Goal: Task Accomplishment & Management: Complete application form

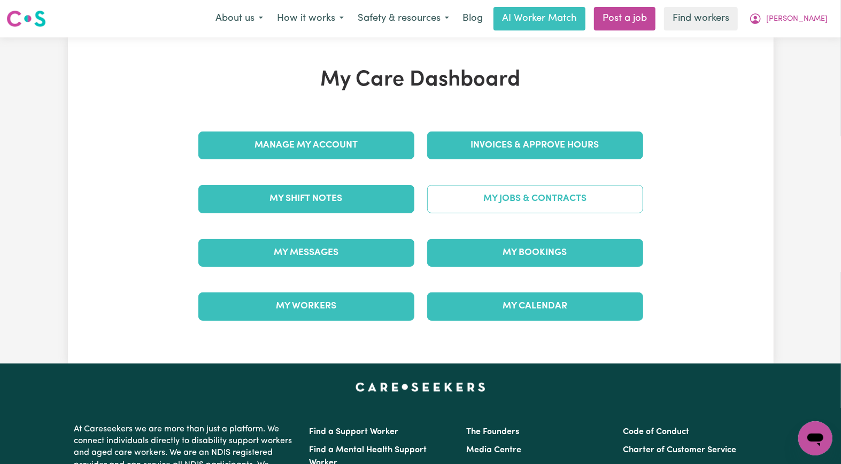
click at [507, 202] on link "My Jobs & Contracts" at bounding box center [535, 199] width 216 height 28
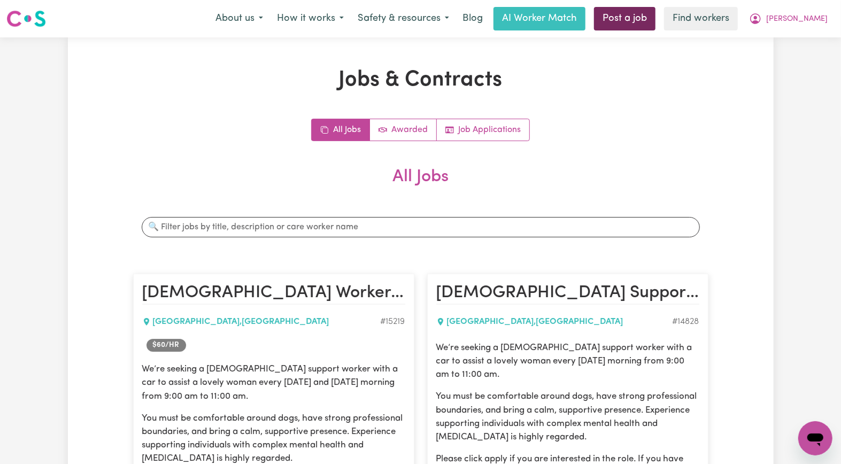
click at [655, 19] on link "Post a job" at bounding box center [624, 19] width 61 height 24
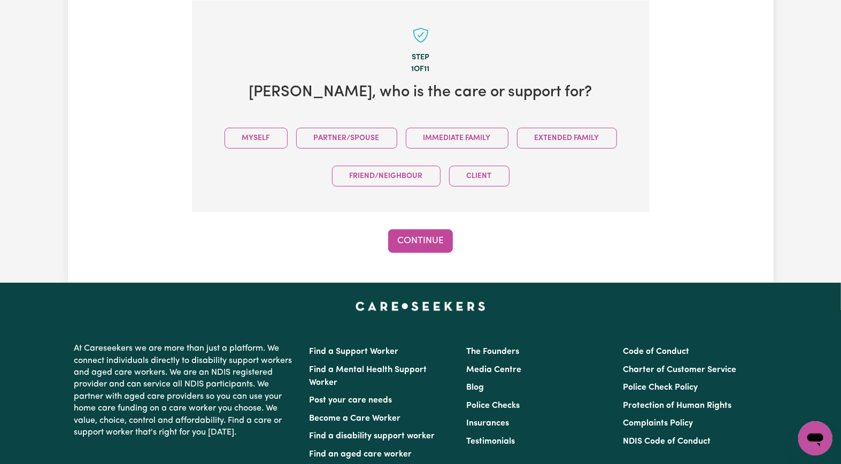
drag, startPoint x: 262, startPoint y: 129, endPoint x: 266, endPoint y: 157, distance: 28.1
click at [260, 135] on button "Myself" at bounding box center [255, 138] width 63 height 21
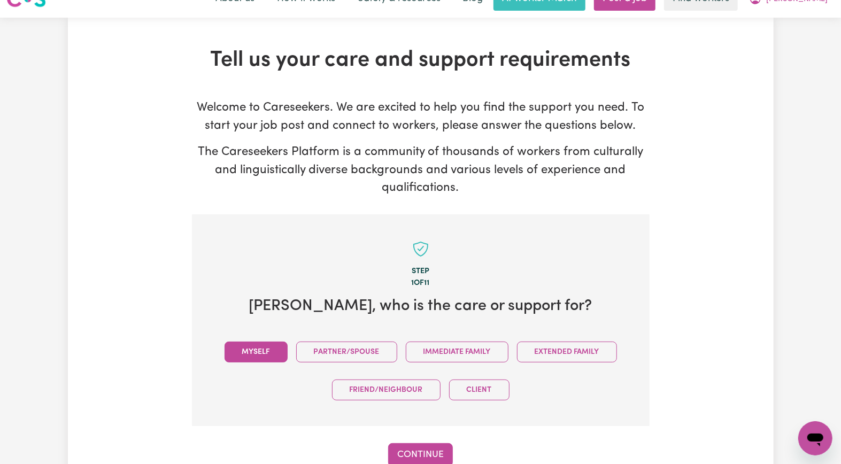
scroll to position [0, 0]
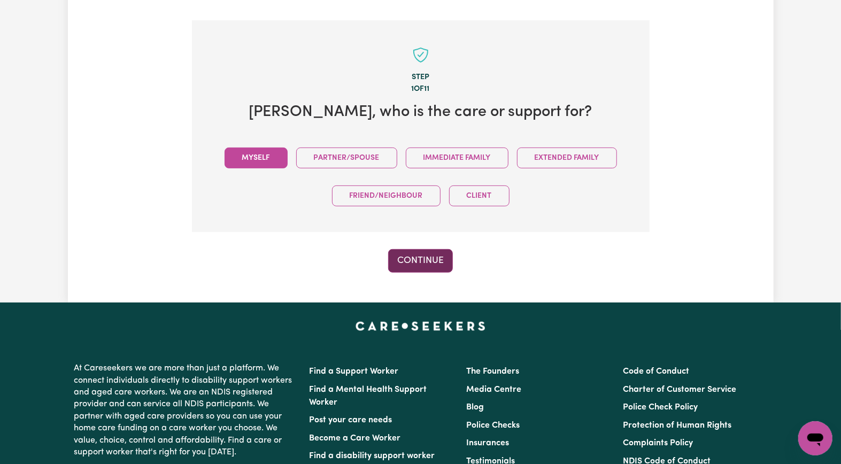
click at [417, 261] on button "Continue" at bounding box center [420, 261] width 65 height 24
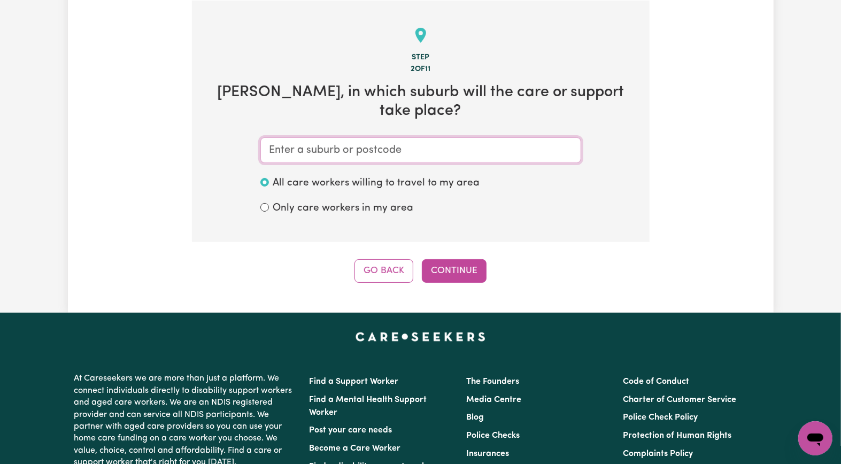
click at [303, 137] on input "text" at bounding box center [420, 150] width 321 height 26
paste input "EAST GOSFO"
type input "EAST GOSFO"
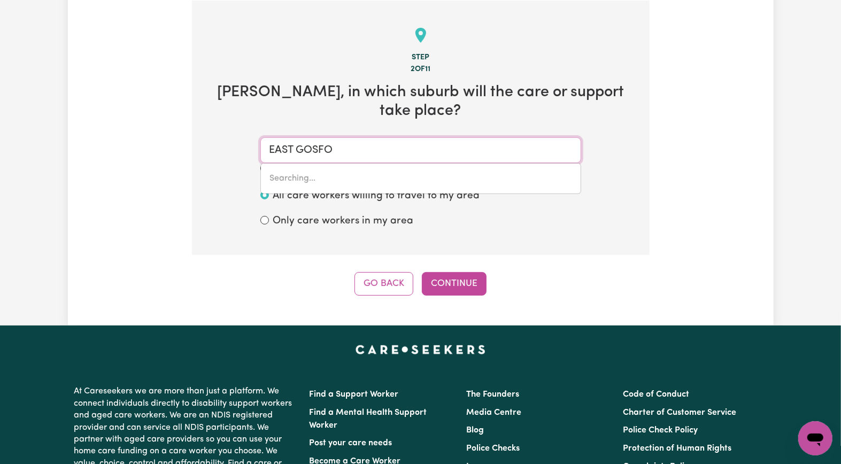
type input "EAST GOSFORD, New South Wales, 2250"
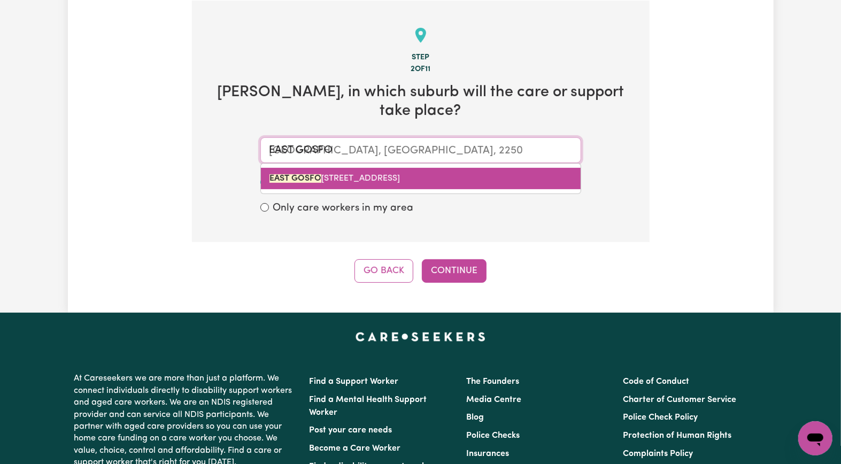
click at [313, 174] on mark "EAST GOSFO" at bounding box center [295, 178] width 52 height 9
type input "EAST GOSFORD, New South Wales, 2250"
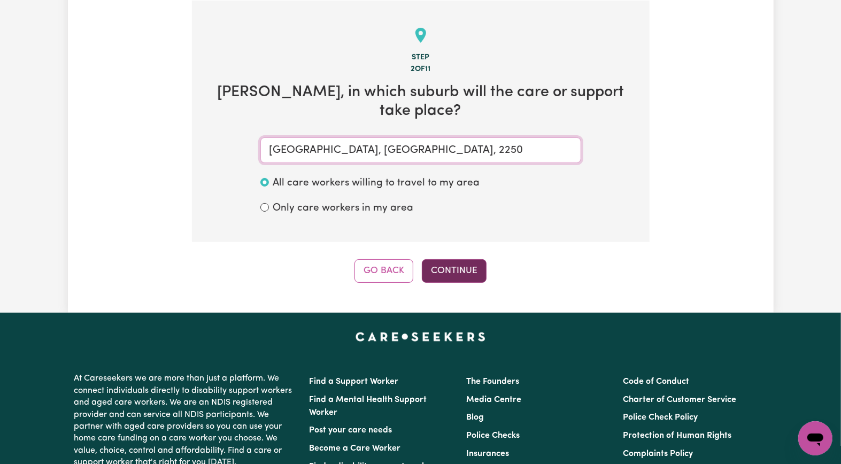
type input "EAST GOSFORD, New South Wales, 2250"
drag, startPoint x: 432, startPoint y: 244, endPoint x: 437, endPoint y: 251, distance: 8.5
click at [436, 259] on button "Continue" at bounding box center [454, 271] width 65 height 24
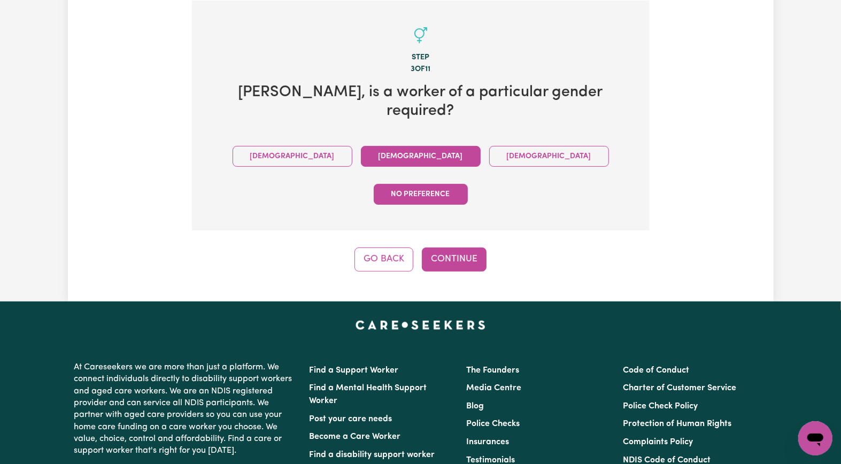
click at [361, 146] on button "Female" at bounding box center [421, 156] width 120 height 21
click at [444, 247] on button "Continue" at bounding box center [454, 259] width 65 height 24
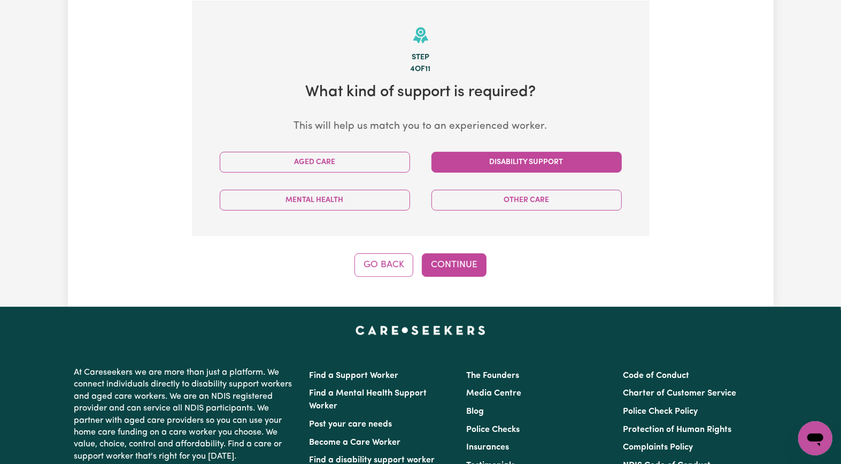
click at [511, 165] on button "Disability Support" at bounding box center [526, 162] width 190 height 21
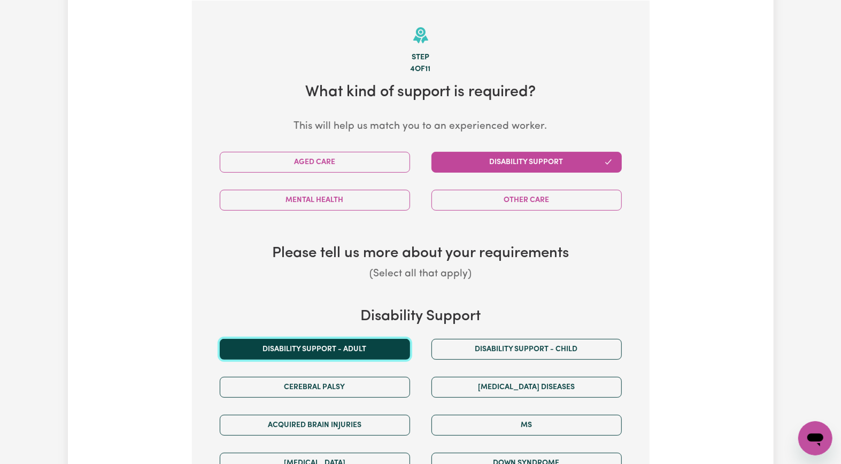
click at [331, 316] on button "Disability support - Adult" at bounding box center [315, 349] width 190 height 21
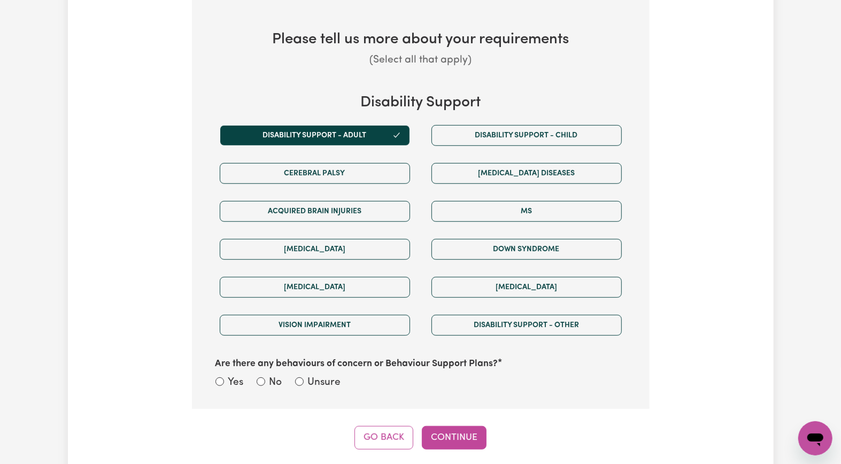
click at [337, 316] on label "Unsure" at bounding box center [324, 382] width 33 height 15
click at [304, 316] on input "Unsure" at bounding box center [299, 381] width 9 height 9
radio input "true"
click at [467, 316] on button "Continue" at bounding box center [454, 438] width 65 height 24
select select "email"
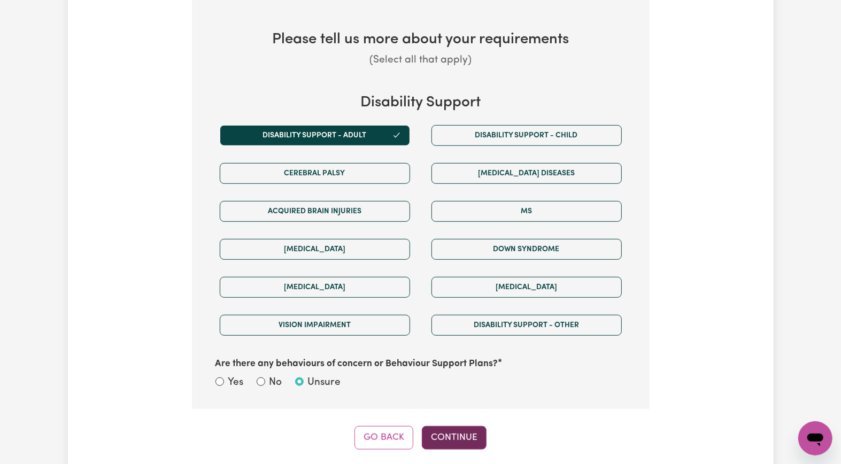
select select "NDIS_FUNDING_AGENCY_MANAGED"
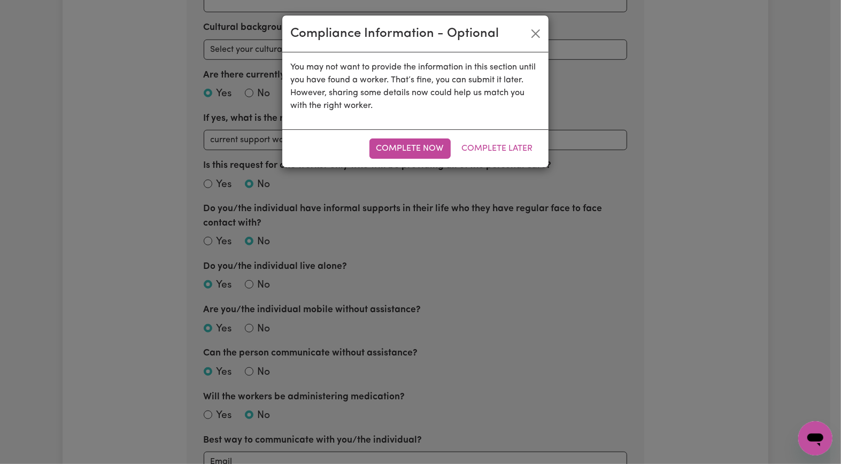
scroll to position [234, 0]
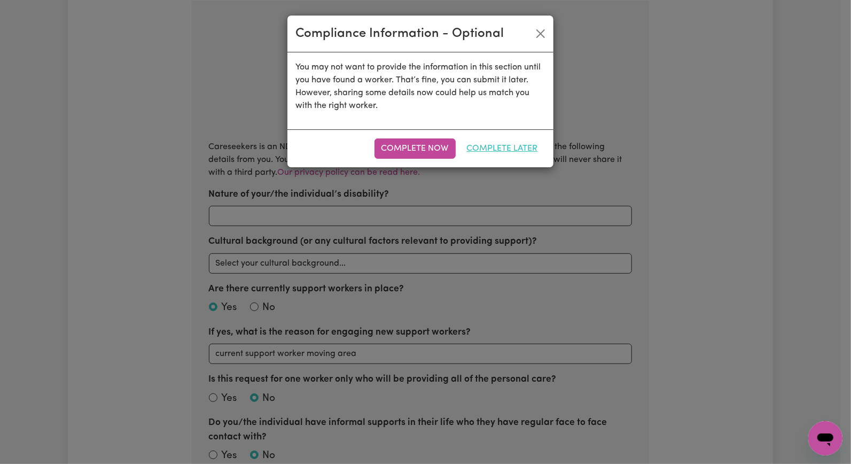
click at [482, 142] on button "Complete Later" at bounding box center [502, 148] width 85 height 20
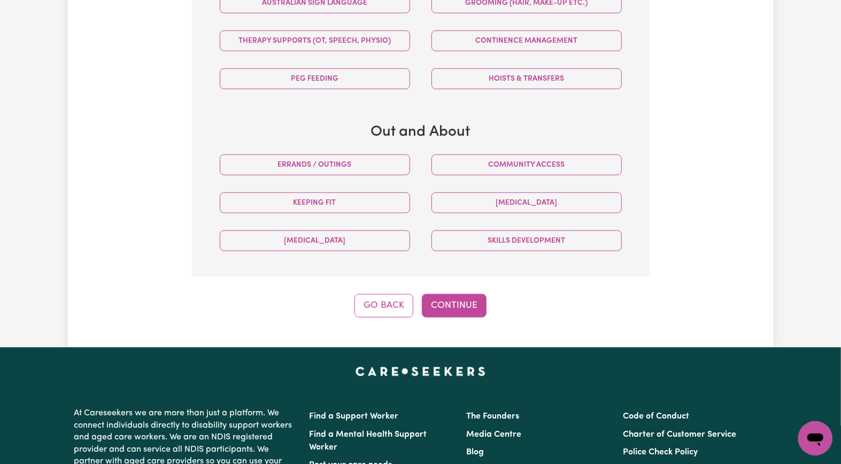
scroll to position [518, 0]
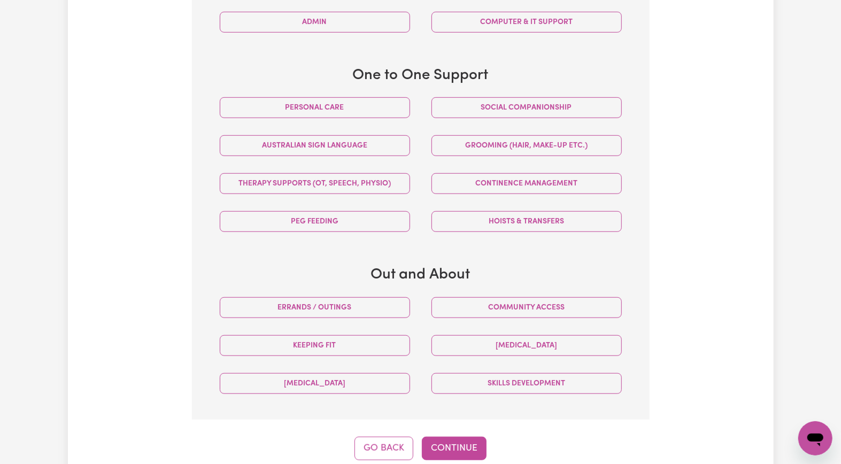
click at [520, 95] on div "Social companionship" at bounding box center [527, 108] width 212 height 38
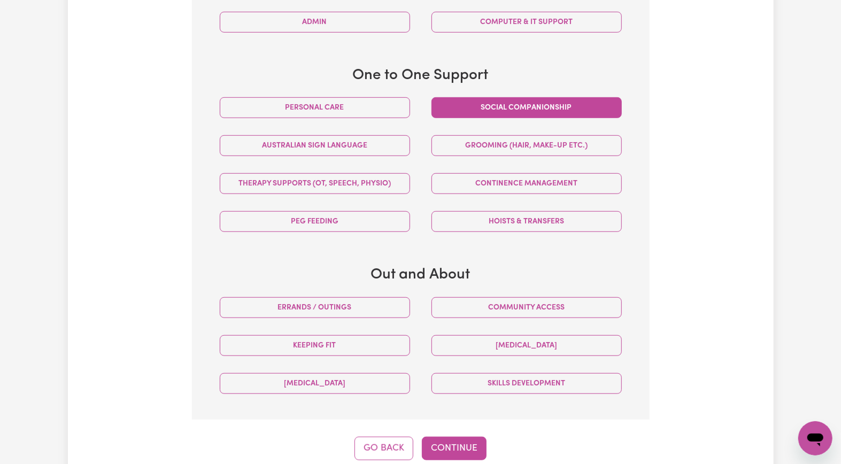
click at [520, 101] on button "Social companionship" at bounding box center [526, 107] width 190 height 21
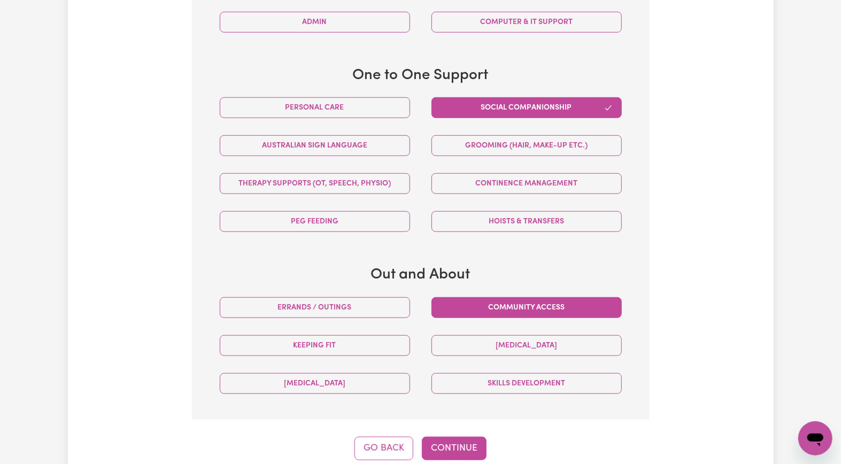
click at [533, 308] on button "Community access" at bounding box center [526, 307] width 190 height 21
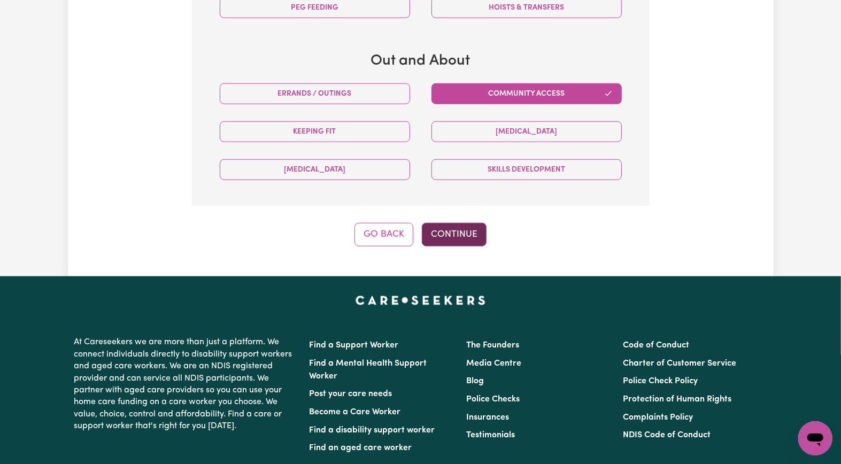
click at [477, 230] on button "Continue" at bounding box center [454, 235] width 65 height 24
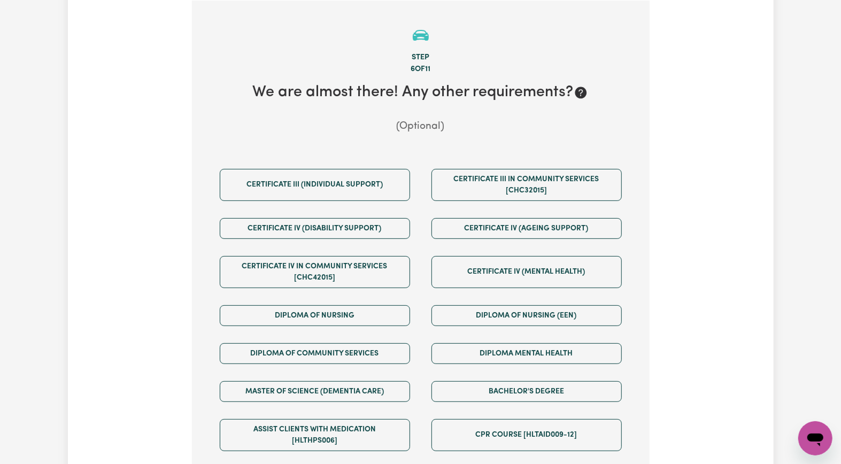
scroll to position [518, 0]
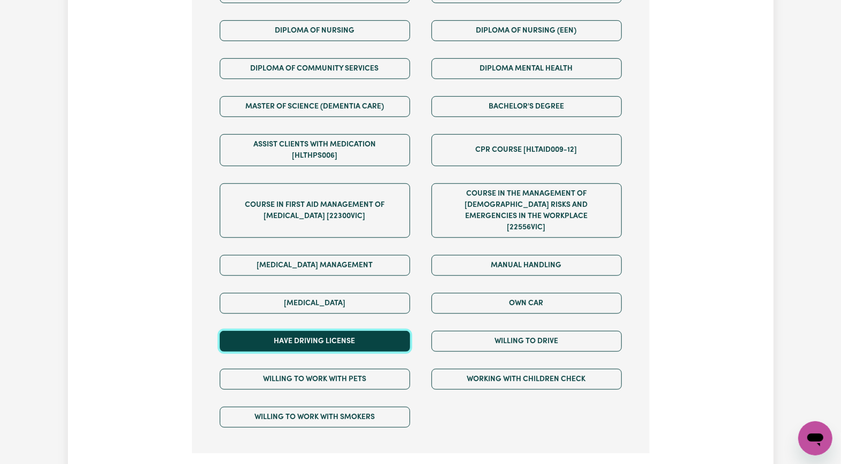
click at [375, 316] on button "Have driving license" at bounding box center [315, 341] width 190 height 21
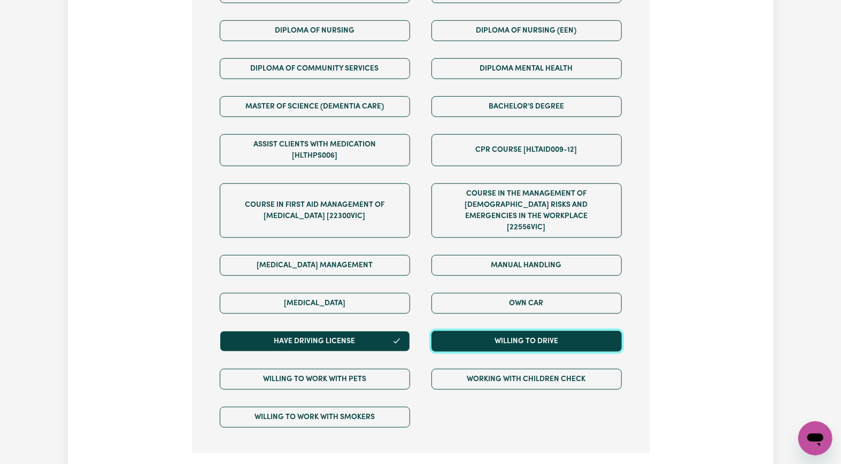
click at [505, 316] on button "Willing to drive" at bounding box center [526, 341] width 190 height 21
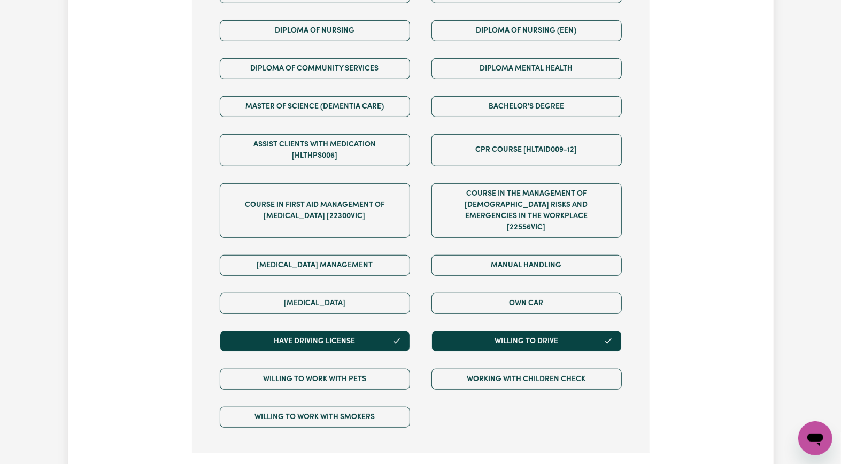
click at [512, 284] on div "Own Car" at bounding box center [527, 303] width 212 height 38
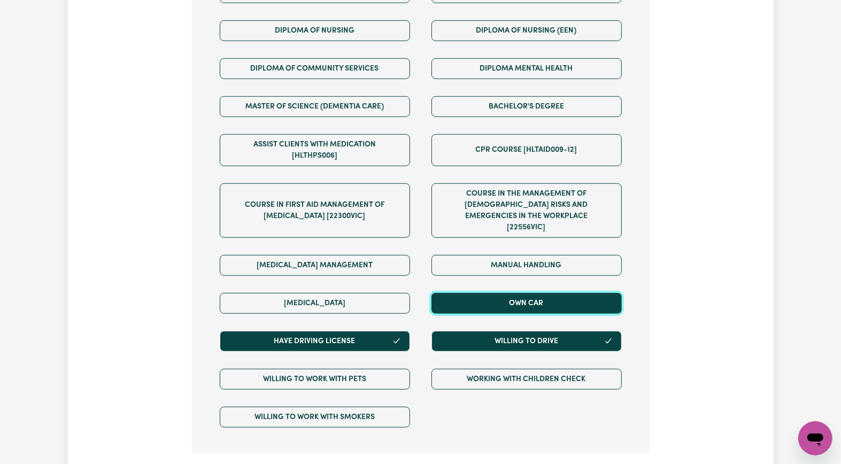
click at [522, 293] on button "Own Car" at bounding box center [526, 303] width 190 height 21
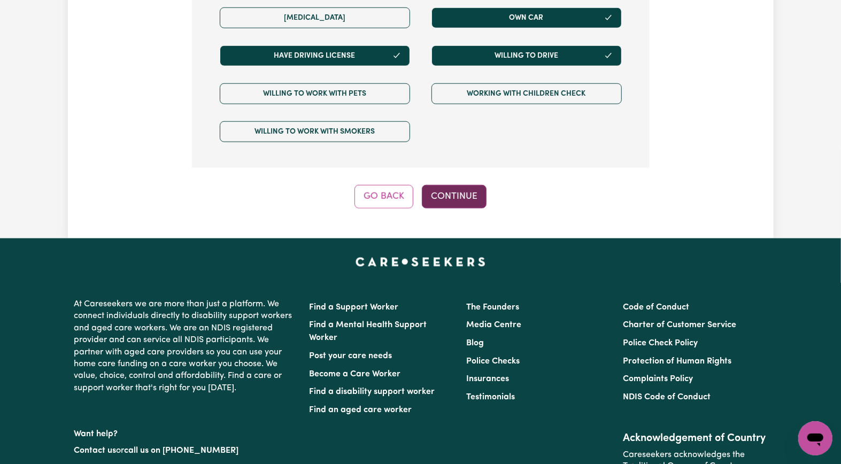
click at [460, 185] on button "Continue" at bounding box center [454, 197] width 65 height 24
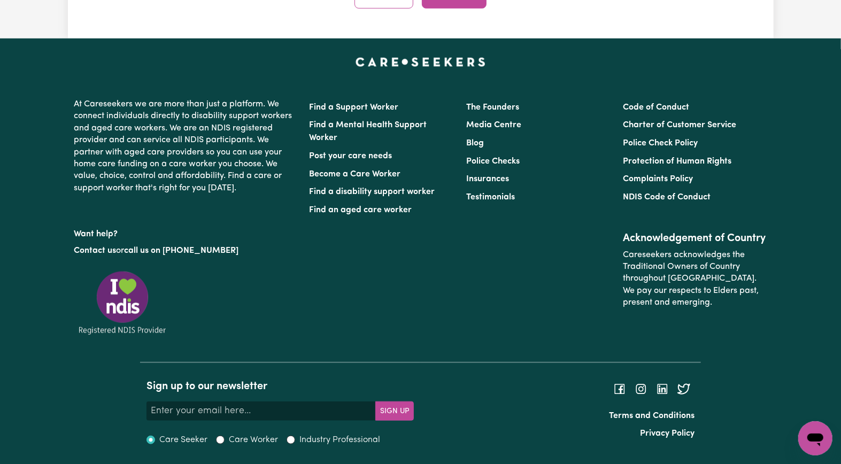
scroll to position [234, 0]
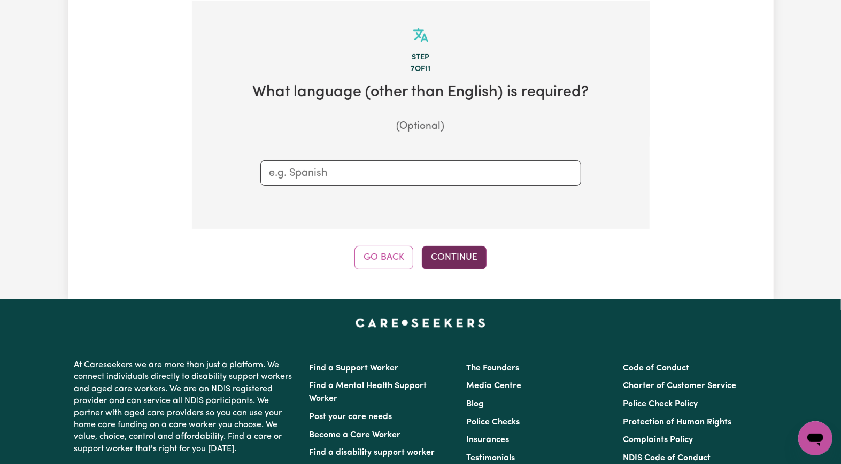
click at [458, 261] on button "Continue" at bounding box center [454, 258] width 65 height 24
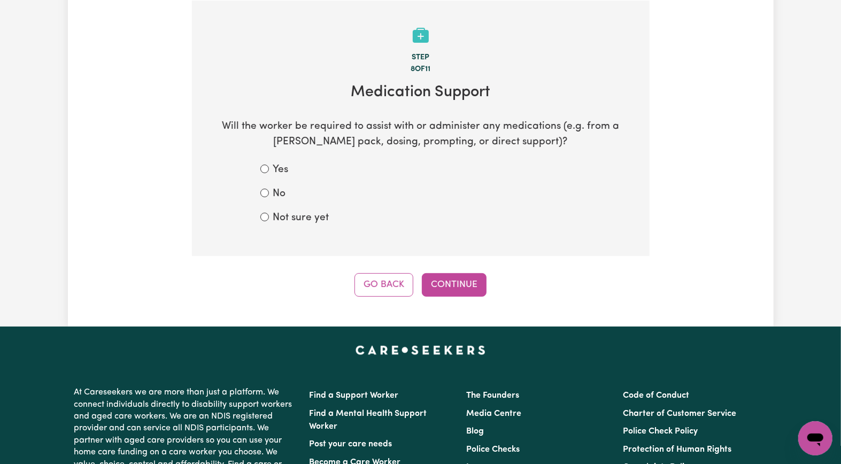
click at [298, 216] on label "Not sure yet" at bounding box center [301, 218] width 56 height 15
click at [269, 216] on input "Not sure yet" at bounding box center [264, 217] width 9 height 9
radio input "true"
click at [445, 293] on button "Continue" at bounding box center [454, 285] width 65 height 24
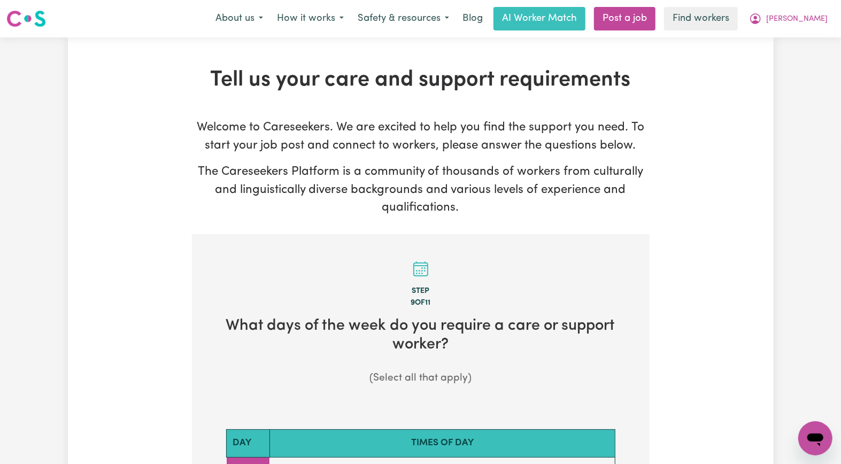
scroll to position [285, 0]
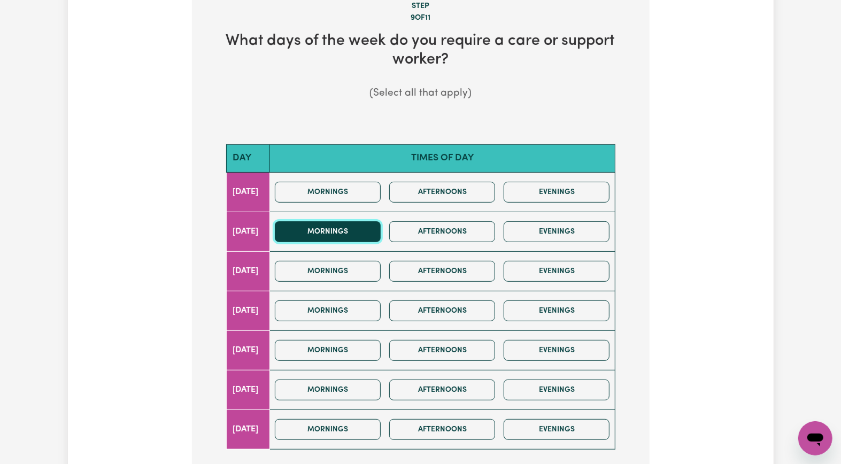
click at [325, 234] on button "Mornings" at bounding box center [328, 231] width 106 height 21
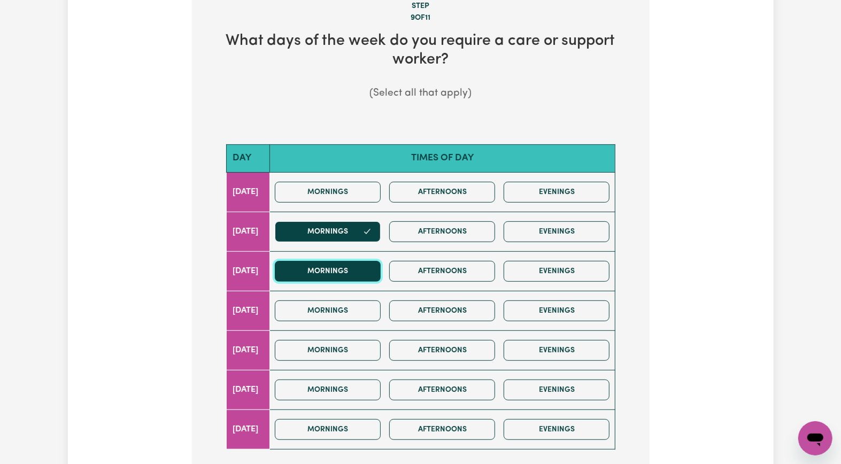
click at [334, 263] on button "Mornings" at bounding box center [328, 271] width 106 height 21
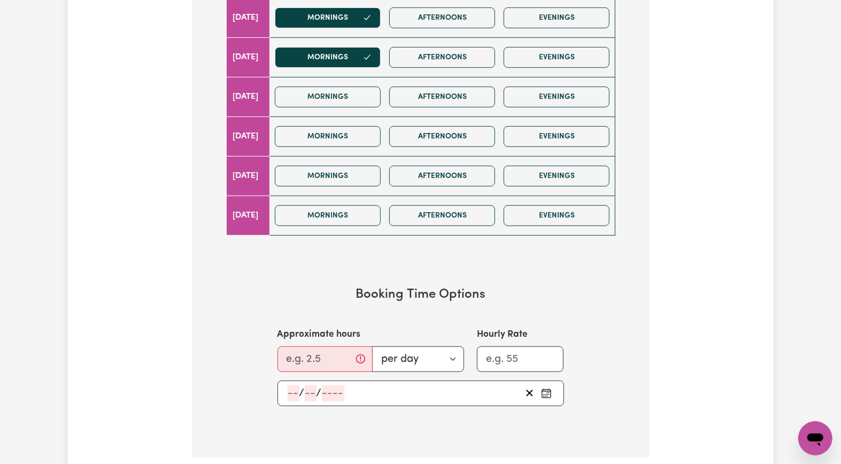
click at [319, 316] on section "Booking Time Options Approximate hours per day per week Hourly Rate / /" at bounding box center [420, 346] width 423 height 153
click at [306, 316] on input "Approximate hours" at bounding box center [324, 359] width 95 height 26
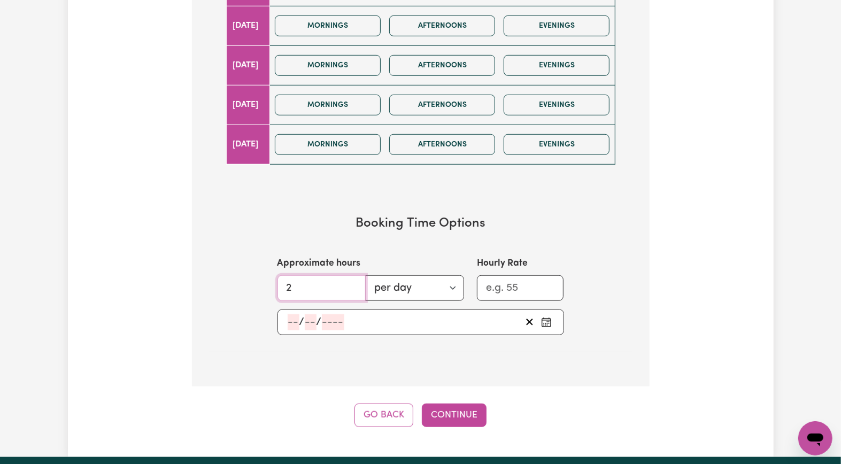
type input "2"
click at [291, 316] on input "number" at bounding box center [294, 322] width 12 height 16
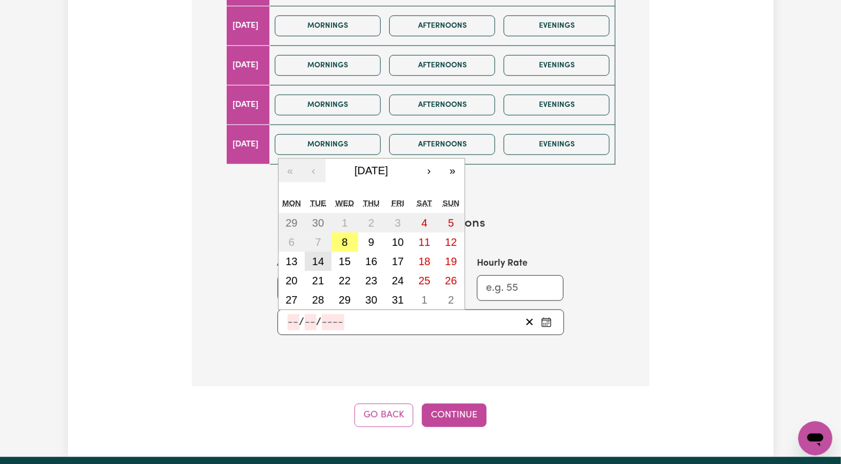
click at [307, 261] on button "14" at bounding box center [318, 261] width 27 height 19
type input "2025-10-14"
type input "14"
type input "10"
type input "2025"
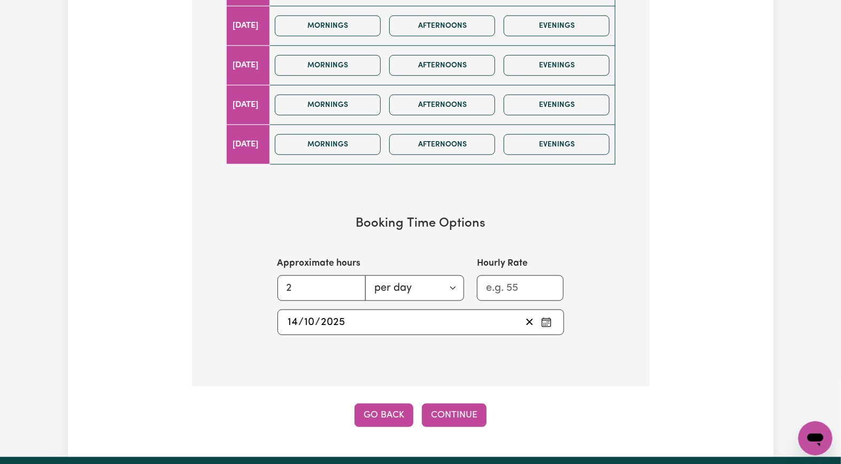
click at [370, 316] on button "Go Back" at bounding box center [383, 416] width 59 height 24
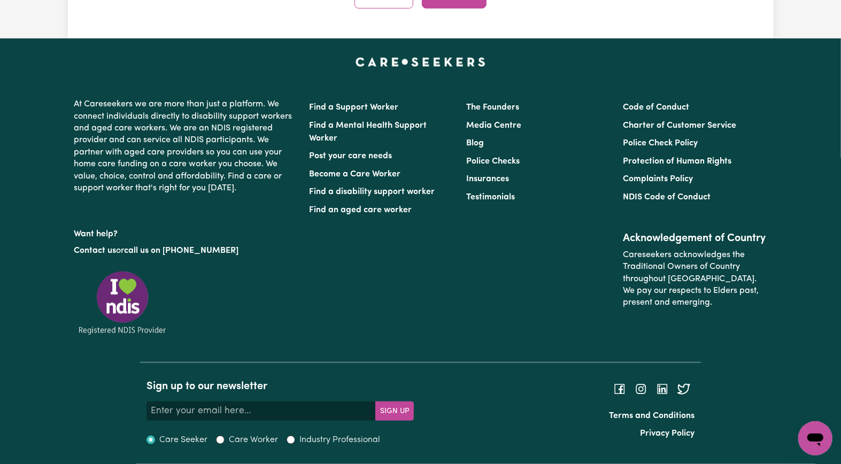
scroll to position [234, 0]
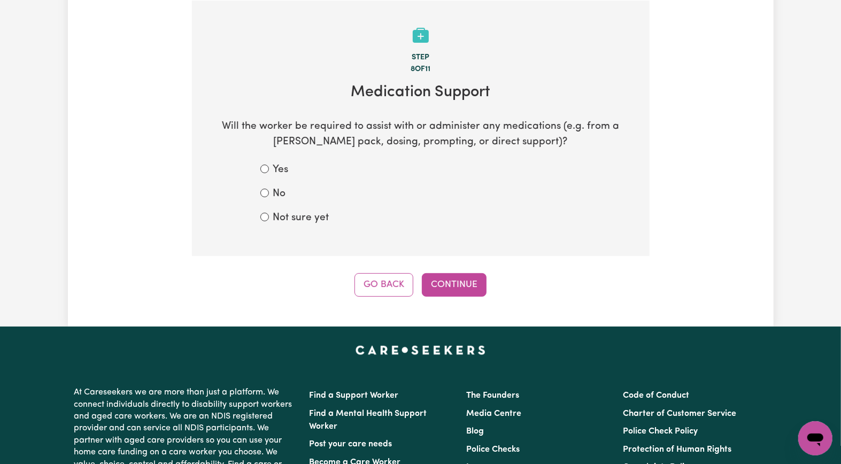
click at [291, 223] on label "Not sure yet" at bounding box center [301, 218] width 56 height 15
click at [269, 221] on input "Not sure yet" at bounding box center [264, 217] width 9 height 9
radio input "true"
click at [484, 296] on button "Continue" at bounding box center [454, 285] width 65 height 24
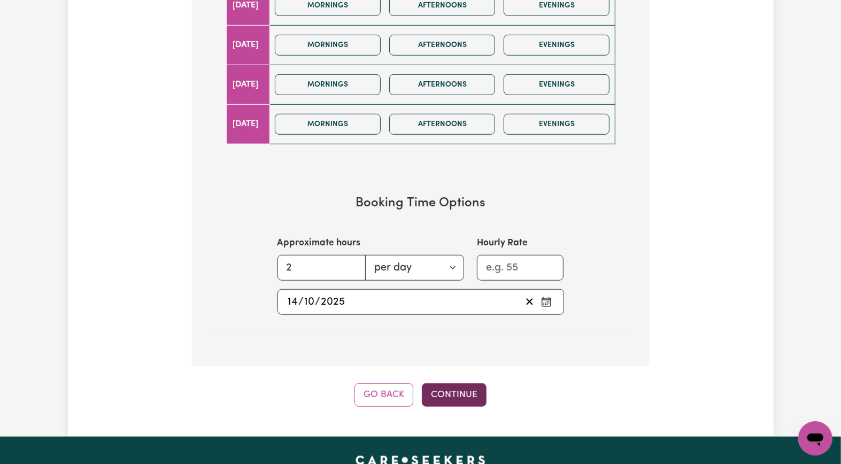
click at [456, 316] on button "Continue" at bounding box center [454, 395] width 65 height 24
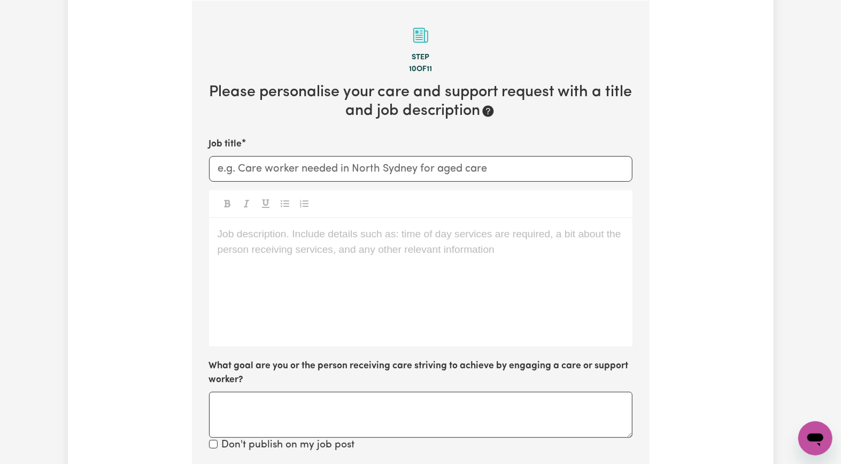
click at [274, 264] on div "Job description. Include details such as: time of day services are required, a …" at bounding box center [420, 282] width 423 height 128
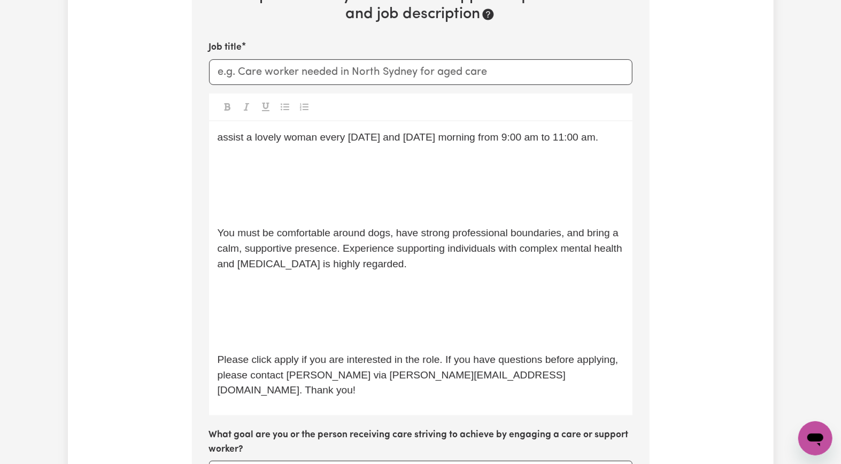
scroll to position [259, 0]
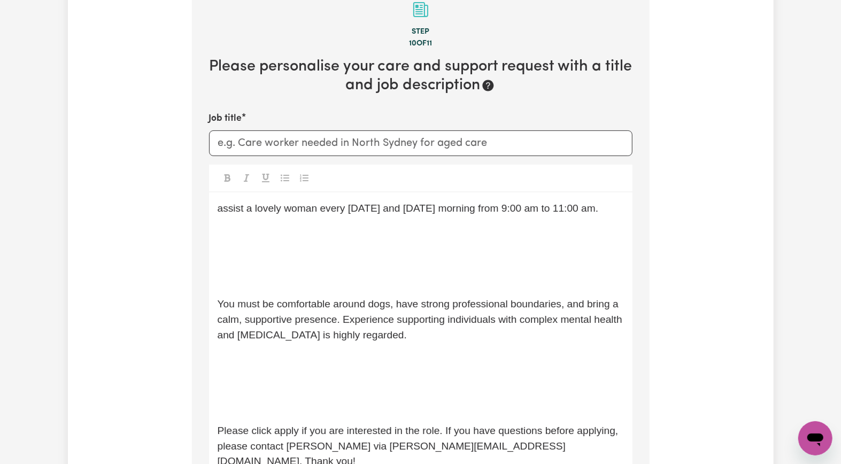
click at [241, 244] on div "assist a lovely woman every Tuesday and Wednesday morning from 9:00 am to 11:00…" at bounding box center [420, 339] width 423 height 294
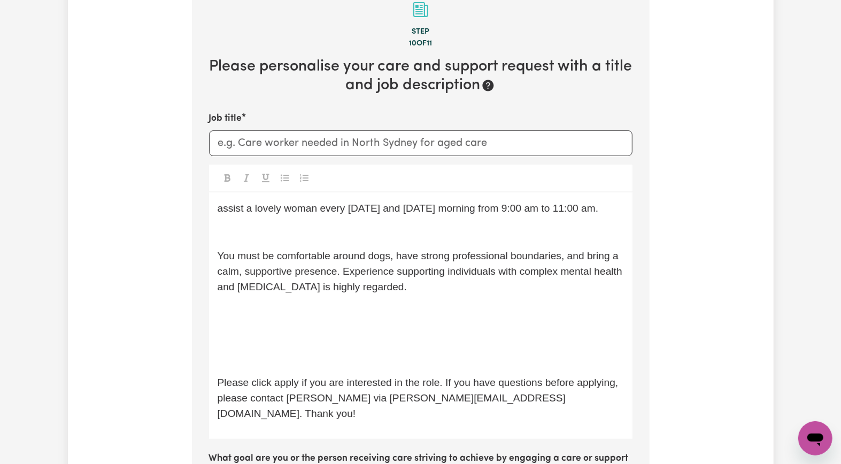
drag, startPoint x: 270, startPoint y: 226, endPoint x: 263, endPoint y: 242, distance: 18.0
click at [270, 226] on p "﻿" at bounding box center [421, 232] width 406 height 15
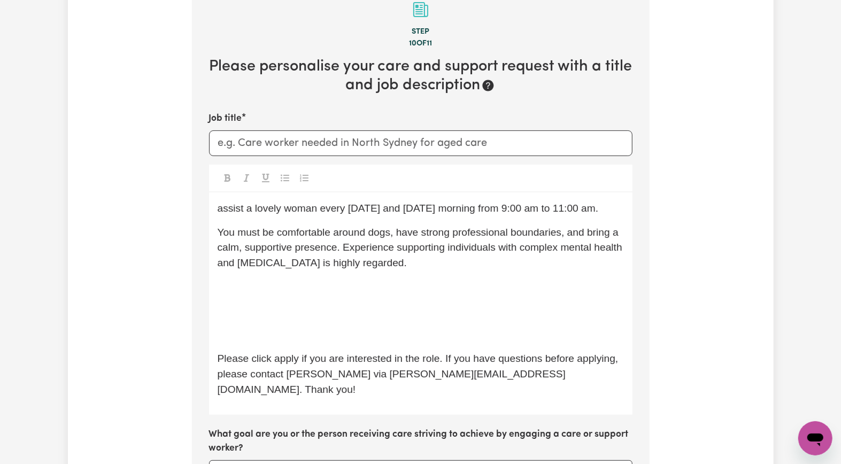
click at [261, 311] on p at bounding box center [421, 311] width 406 height 15
click at [263, 316] on p "﻿" at bounding box center [421, 335] width 406 height 15
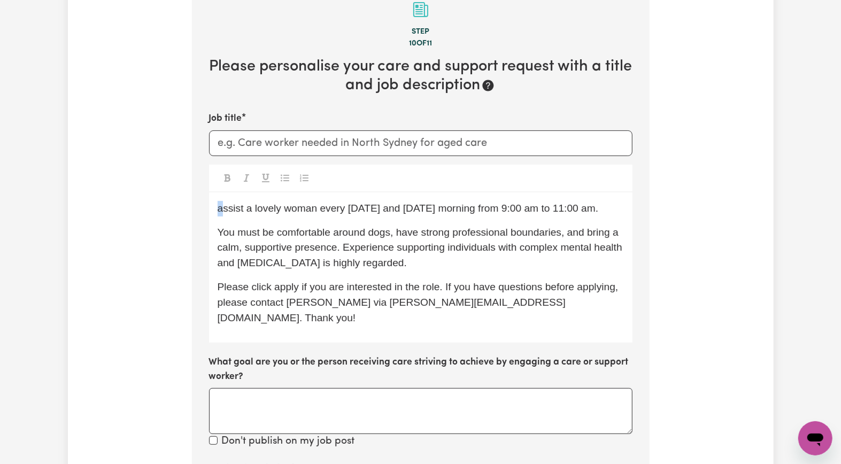
drag, startPoint x: 223, startPoint y: 208, endPoint x: 208, endPoint y: 208, distance: 15.0
click at [208, 208] on section "Step 10 of 11 Please personalise your care and support request with a title and…" at bounding box center [421, 379] width 458 height 809
click at [365, 233] on span "You must be comfortable around dogs, have strong professional boundaries, and b…" at bounding box center [422, 248] width 408 height 42
click at [251, 150] on input "Job title" at bounding box center [420, 143] width 423 height 26
paste input "East Gosford, NSW"
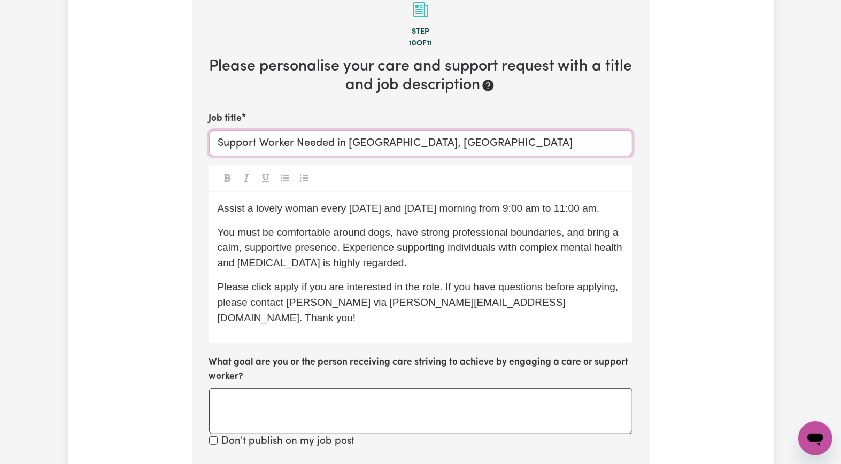
type input "Support Worker Needed in East Gosford, NSW"
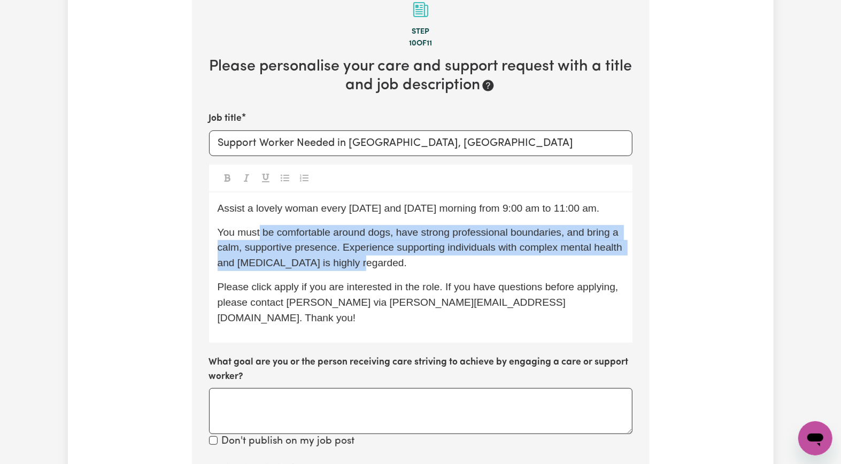
drag, startPoint x: 255, startPoint y: 228, endPoint x: 361, endPoint y: 261, distance: 110.9
click at [359, 261] on span "You must be comfortable around dogs, have strong professional boundaries, and b…" at bounding box center [422, 248] width 408 height 42
click at [378, 264] on p "You must be comfortable around dogs, have strong professional boundaries, and b…" at bounding box center [421, 248] width 406 height 46
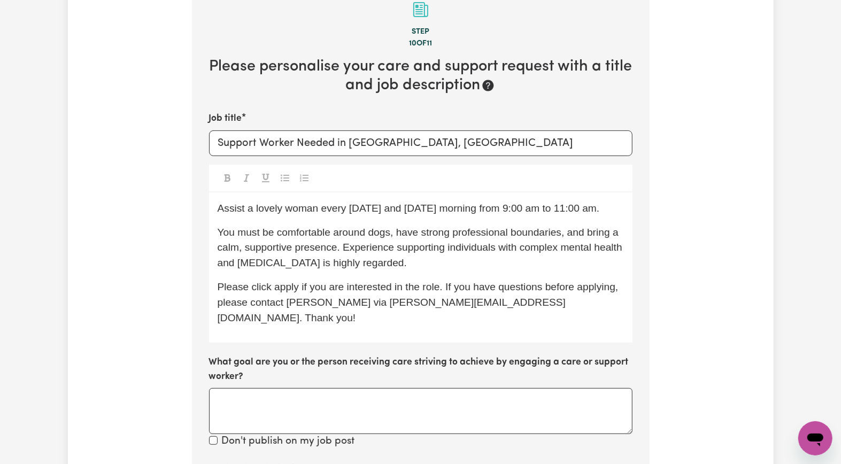
scroll to position [473, 0]
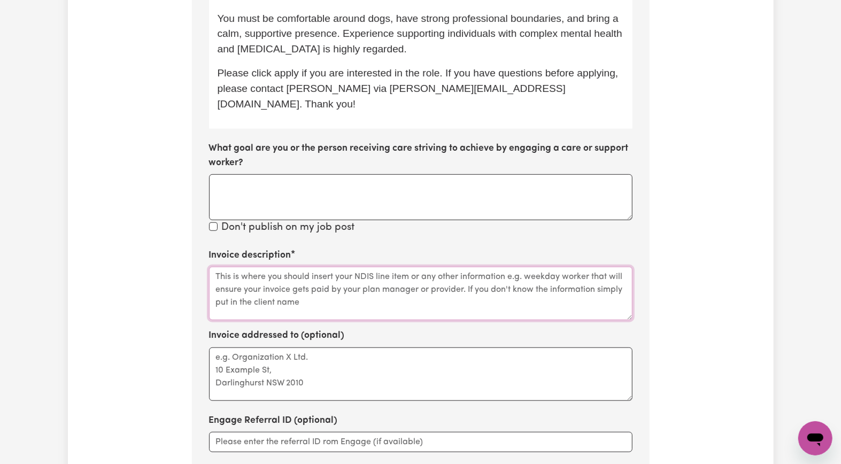
click at [278, 282] on textarea "Invoice description" at bounding box center [420, 293] width 423 height 53
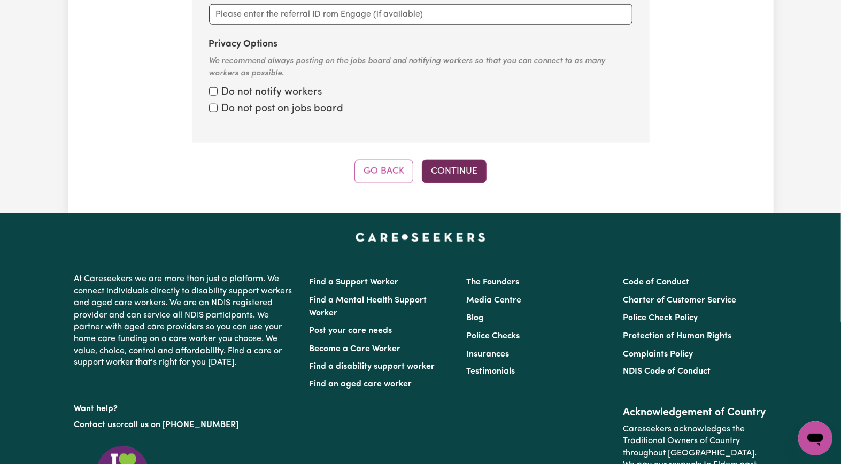
type textarea "Social Companionship and Community Access"
click at [439, 160] on button "Continue" at bounding box center [454, 172] width 65 height 24
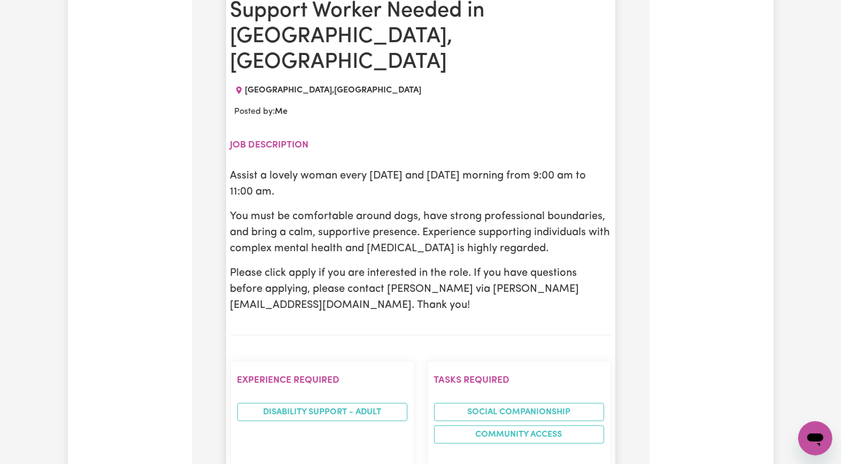
scroll to position [518, 0]
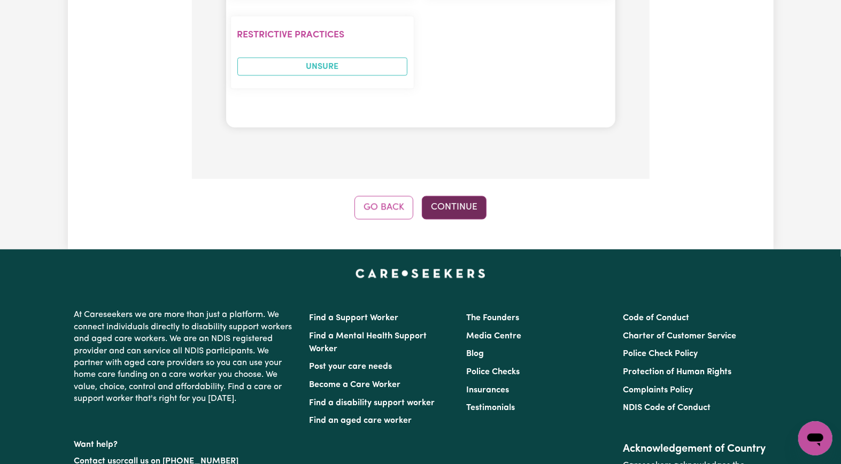
click at [446, 196] on button "Continue" at bounding box center [454, 208] width 65 height 24
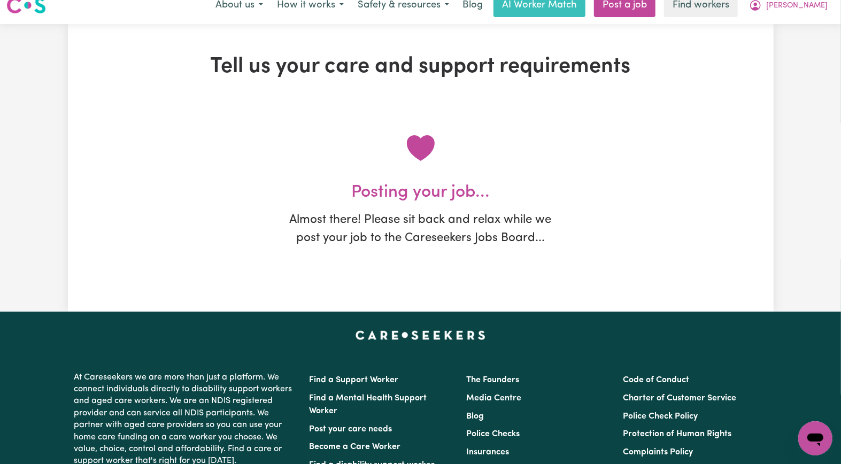
scroll to position [0, 0]
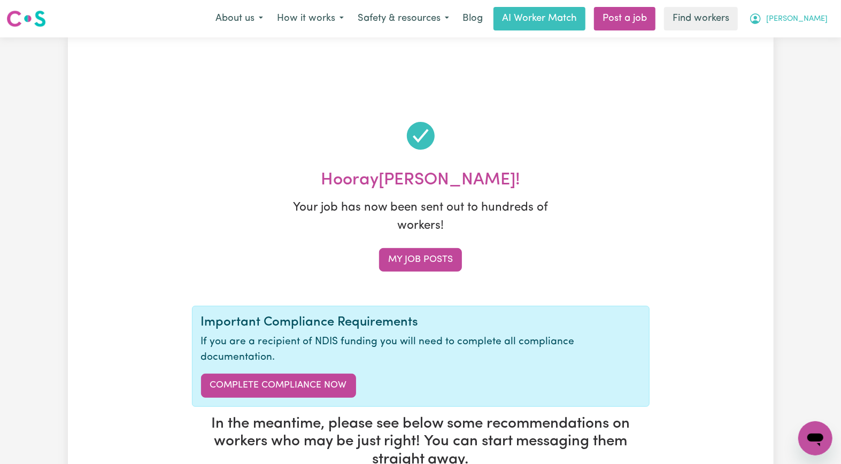
drag, startPoint x: 833, startPoint y: 20, endPoint x: 804, endPoint y: 20, distance: 28.9
click at [832, 20] on button "[PERSON_NAME]" at bounding box center [788, 18] width 92 height 22
click at [779, 32] on link "My Dashboard" at bounding box center [791, 42] width 84 height 20
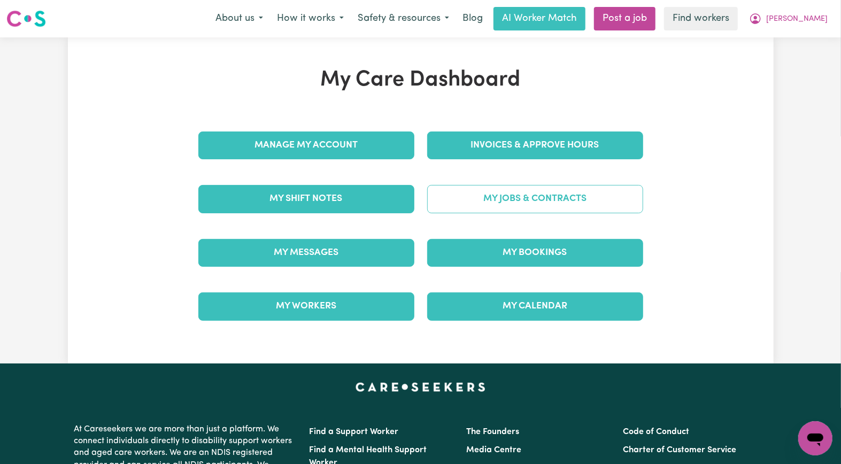
click at [472, 196] on link "My Jobs & Contracts" at bounding box center [535, 199] width 216 height 28
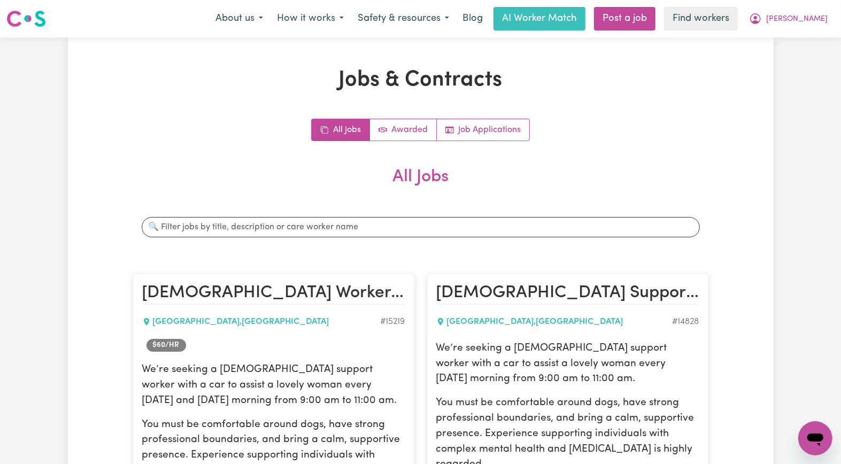
scroll to position [214, 0]
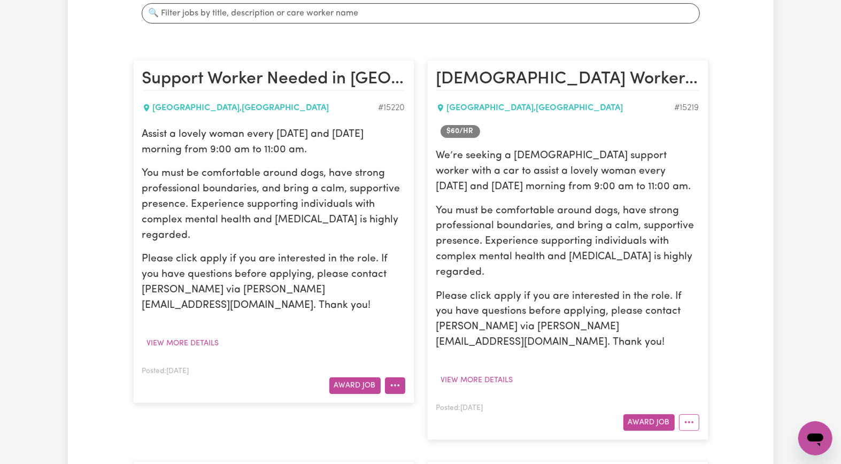
click at [392, 316] on circle "More options" at bounding box center [391, 385] width 2 height 2
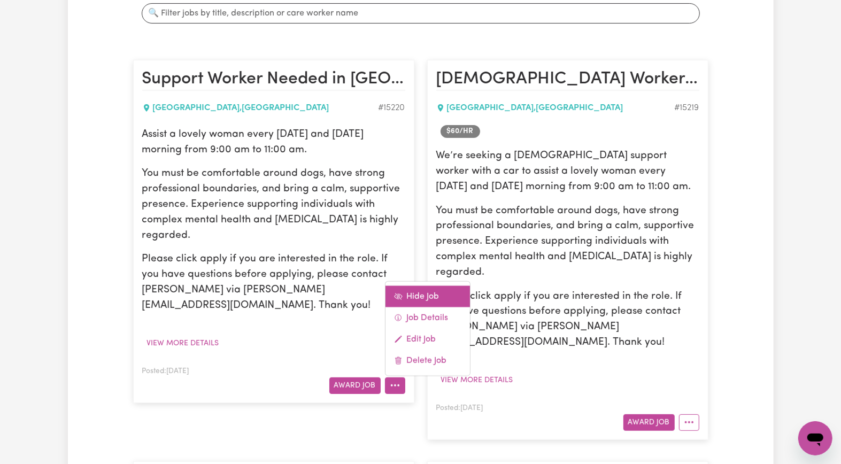
click at [424, 285] on link "Hide Job" at bounding box center [427, 295] width 84 height 21
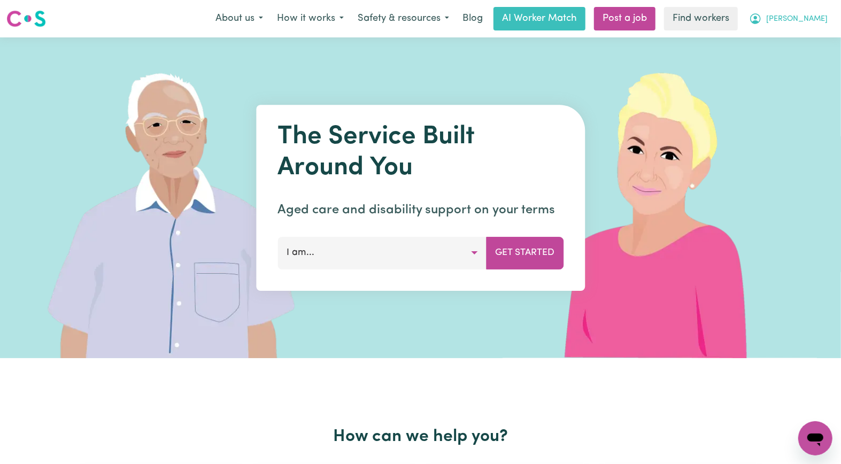
drag, startPoint x: 797, startPoint y: 21, endPoint x: 792, endPoint y: 25, distance: 6.7
click at [762, 21] on icon "My Account" at bounding box center [755, 18] width 13 height 13
click at [775, 47] on link "My Dashboard" at bounding box center [791, 42] width 84 height 20
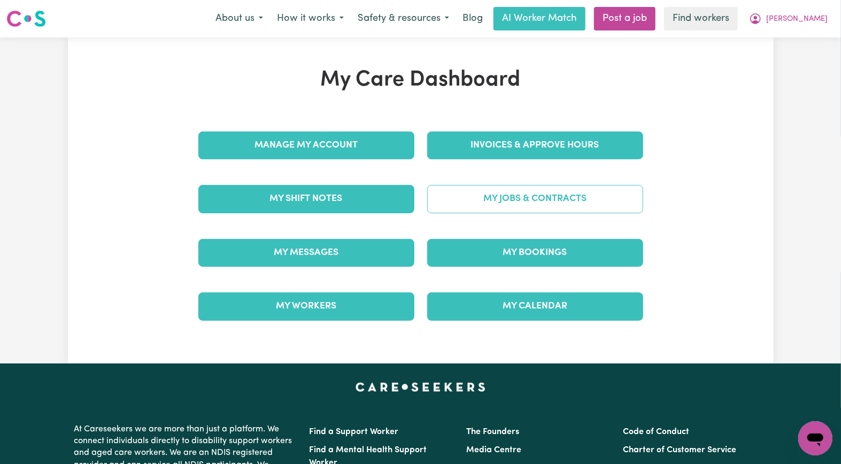
click at [554, 211] on link "My Jobs & Contracts" at bounding box center [535, 199] width 216 height 28
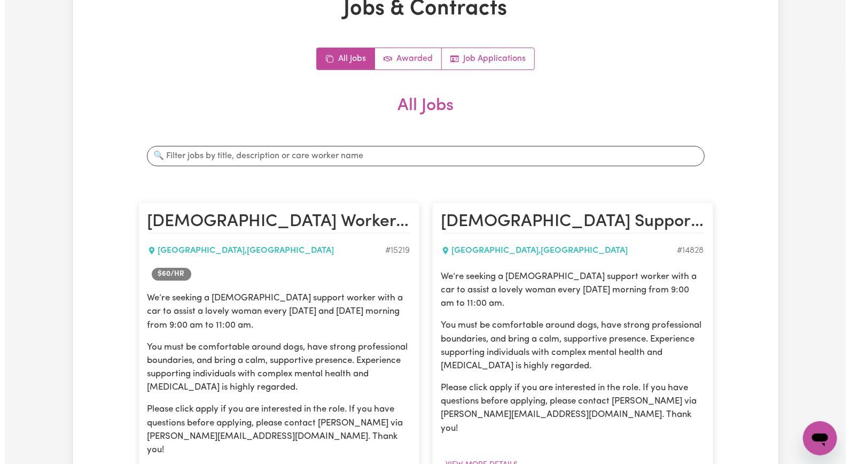
scroll to position [285, 0]
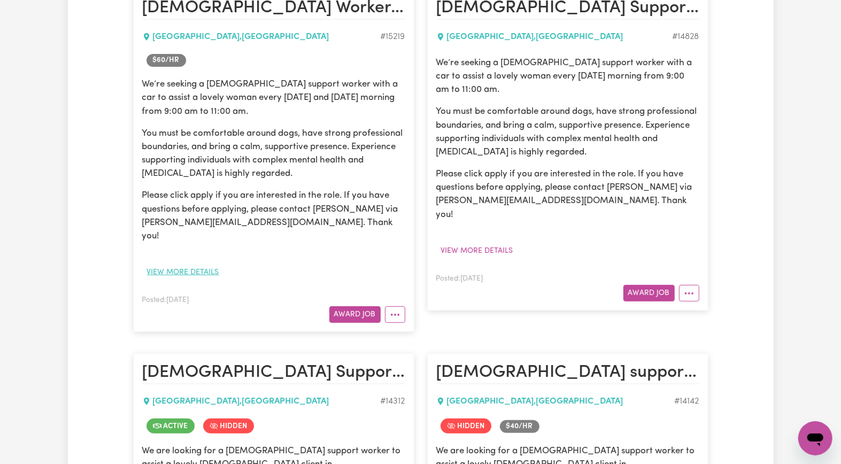
click at [200, 264] on button "View more details" at bounding box center [183, 272] width 82 height 17
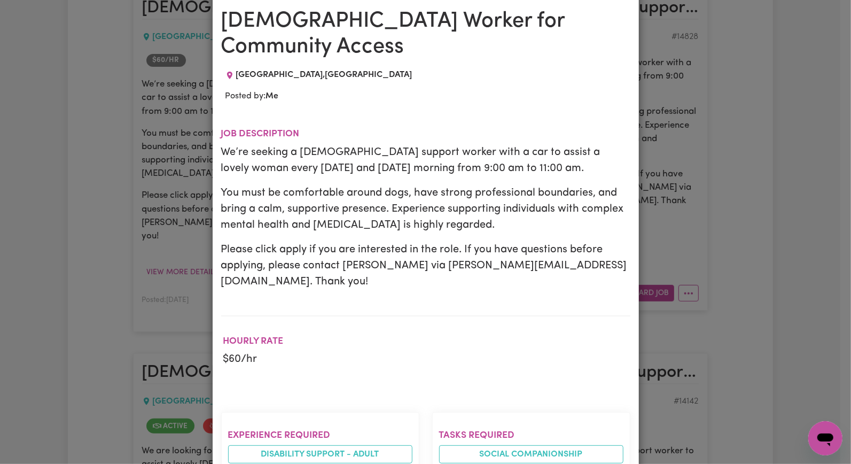
scroll to position [0, 0]
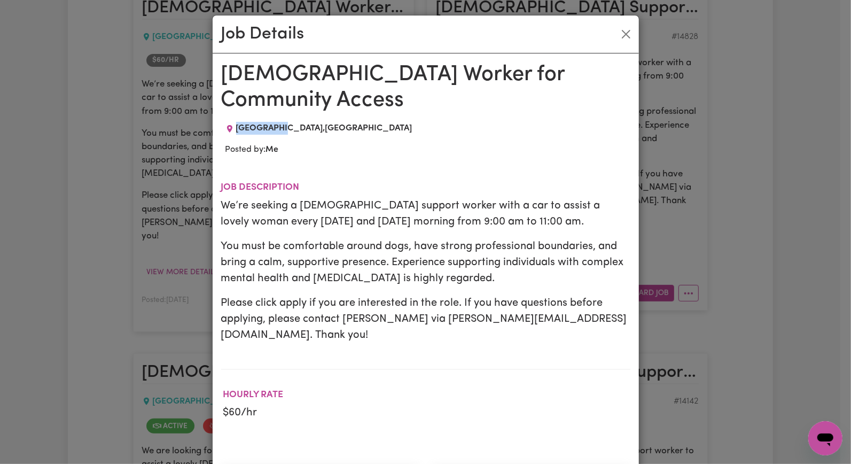
drag, startPoint x: 230, startPoint y: 99, endPoint x: 281, endPoint y: 105, distance: 51.1
click at [281, 122] on div "EAST GOSFORD , New South Wales" at bounding box center [319, 128] width 196 height 13
copy span "EAST GOSFO"
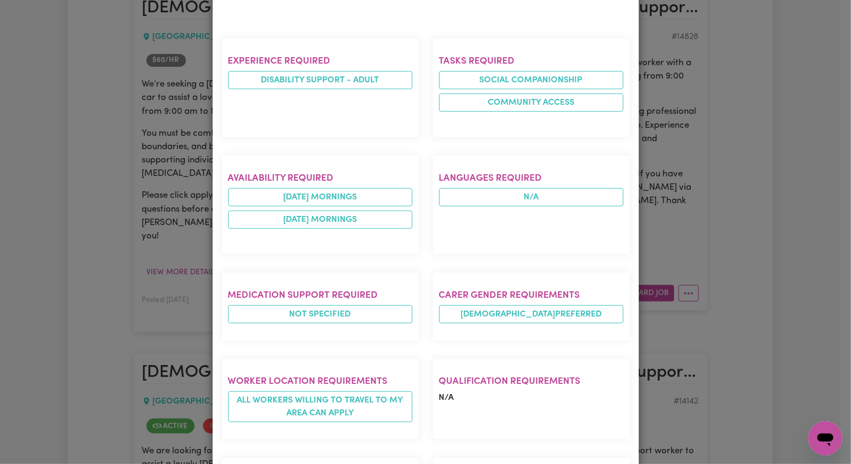
scroll to position [623, 0]
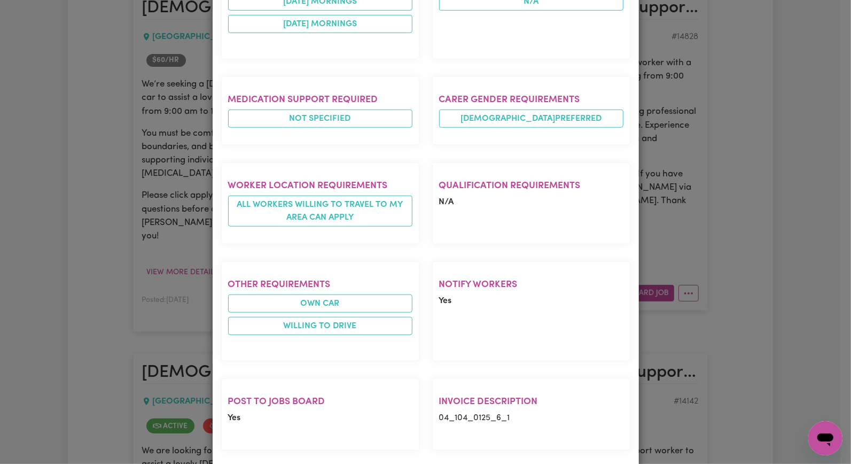
click at [441, 297] on span "Yes" at bounding box center [445, 301] width 13 height 9
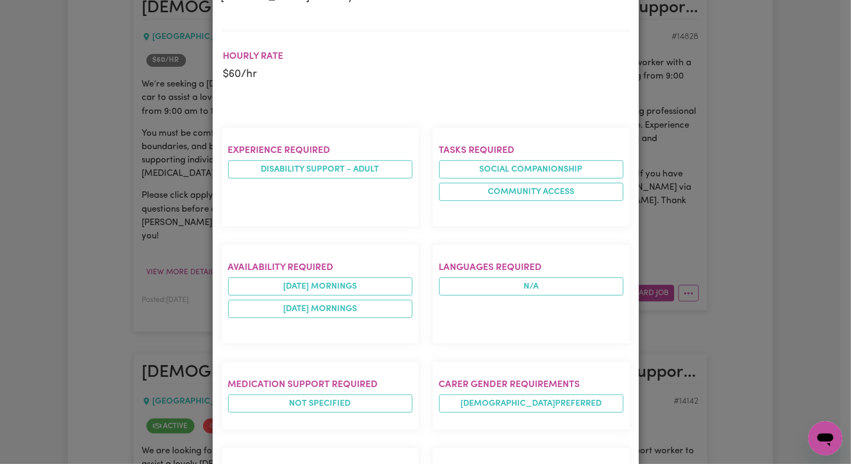
scroll to position [0, 0]
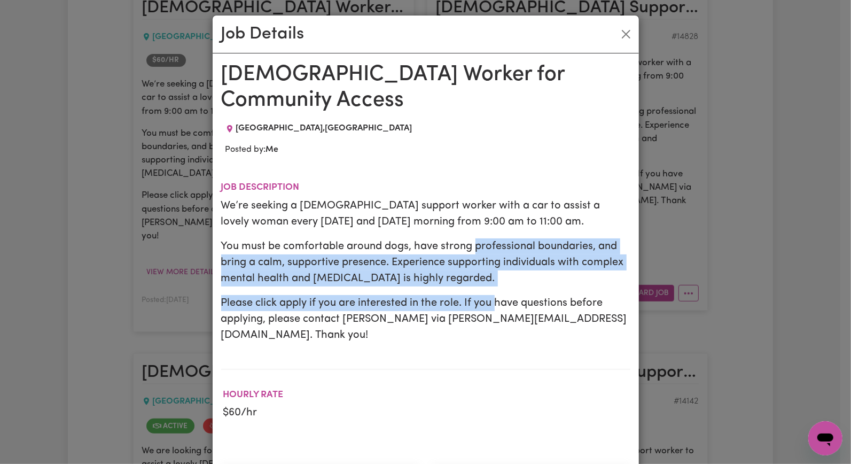
drag, startPoint x: 470, startPoint y: 228, endPoint x: 492, endPoint y: 265, distance: 43.4
click at [492, 265] on div "We’re seeking a female support worker with a car to assist a lovely woman every…" at bounding box center [425, 270] width 409 height 145
click at [493, 265] on div "We’re seeking a female support worker with a car to assist a lovely woman every…" at bounding box center [425, 270] width 409 height 145
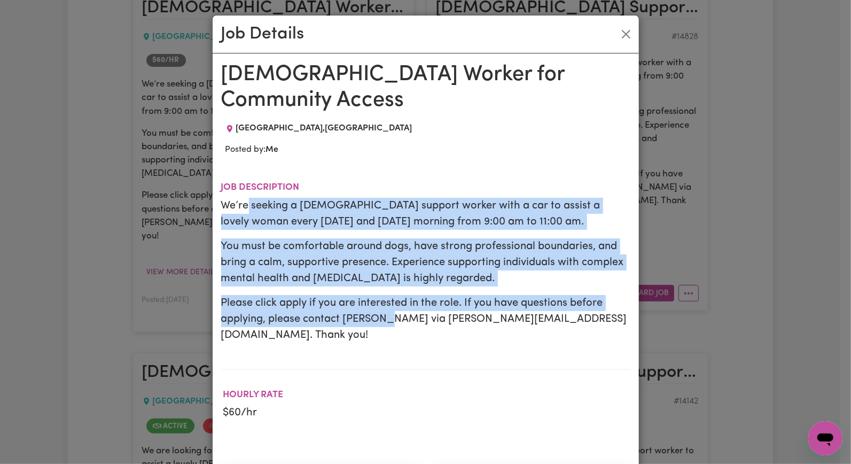
drag, startPoint x: 244, startPoint y: 176, endPoint x: 381, endPoint y: 287, distance: 176.0
click at [381, 287] on div "We’re seeking a female support worker with a car to assist a lovely woman every…" at bounding box center [425, 270] width 409 height 145
click at [381, 295] on p "Please click apply if you are interested in the role. If you have questions bef…" at bounding box center [425, 319] width 409 height 48
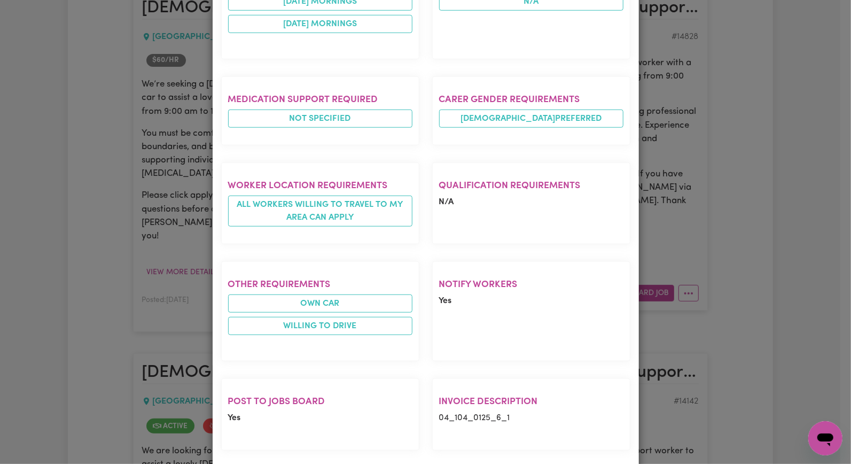
scroll to position [338, 0]
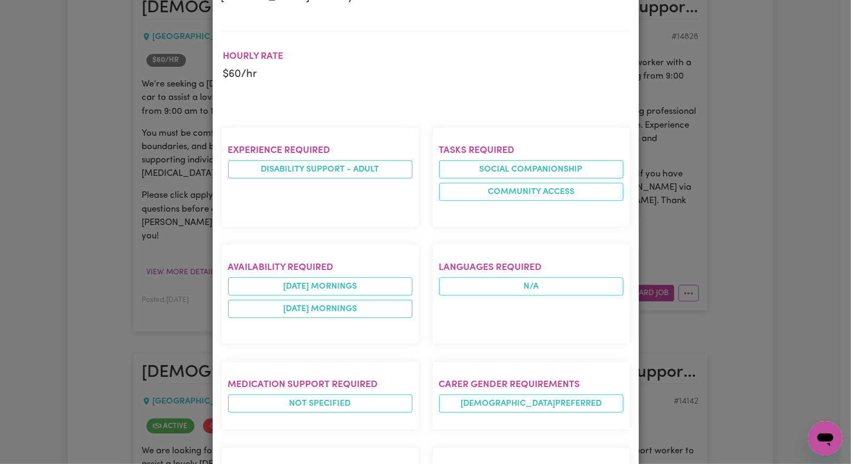
click at [813, 177] on div "Job Details Female Worker for Community Access EAST GOSFORD , New South Wales P…" at bounding box center [425, 232] width 851 height 464
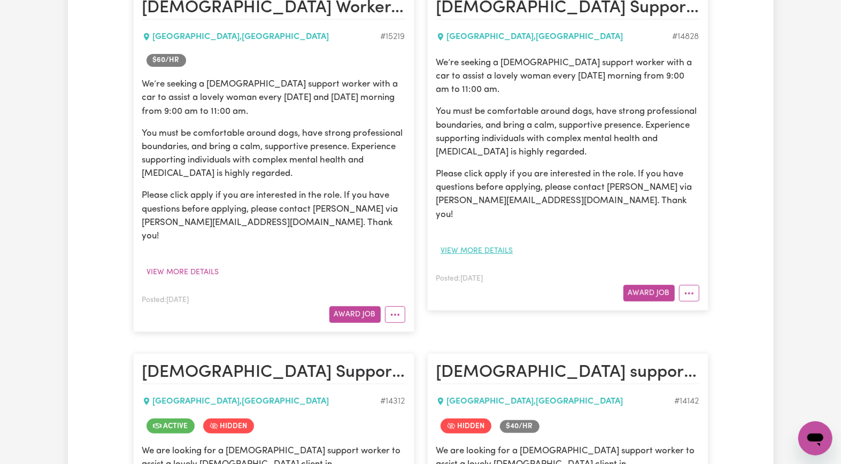
click at [491, 243] on button "View more details" at bounding box center [477, 251] width 82 height 17
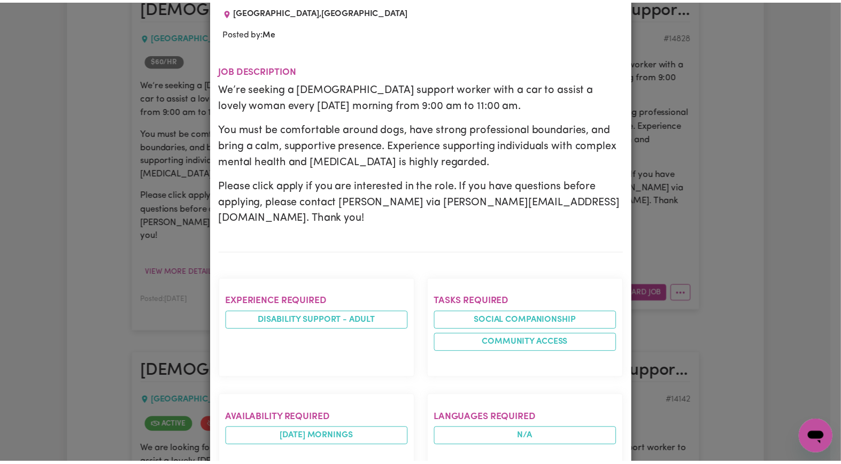
scroll to position [0, 0]
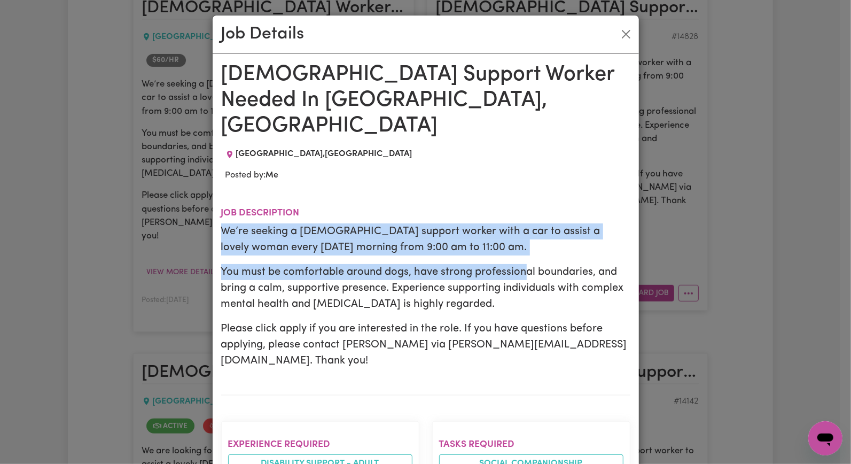
drag, startPoint x: 374, startPoint y: 189, endPoint x: 520, endPoint y: 237, distance: 153.3
click at [520, 237] on section "Job description We’re seeking a female support worker with a car to assist a lo…" at bounding box center [425, 292] width 409 height 205
click at [621, 29] on button "Close" at bounding box center [626, 34] width 17 height 17
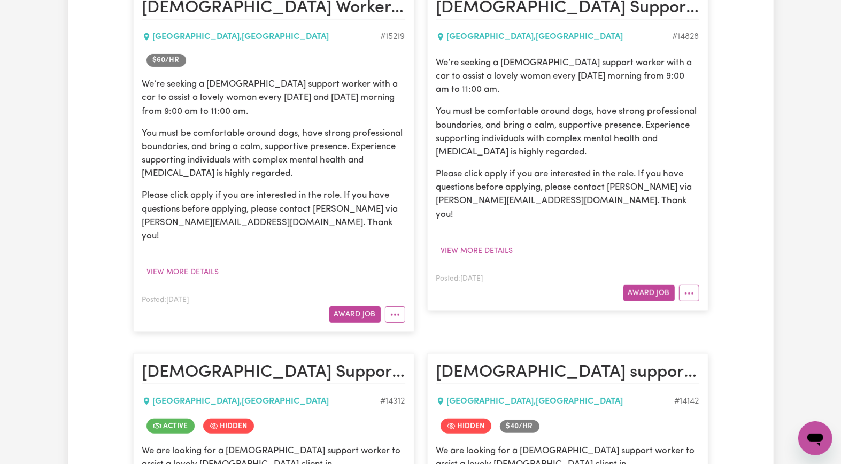
scroll to position [142, 0]
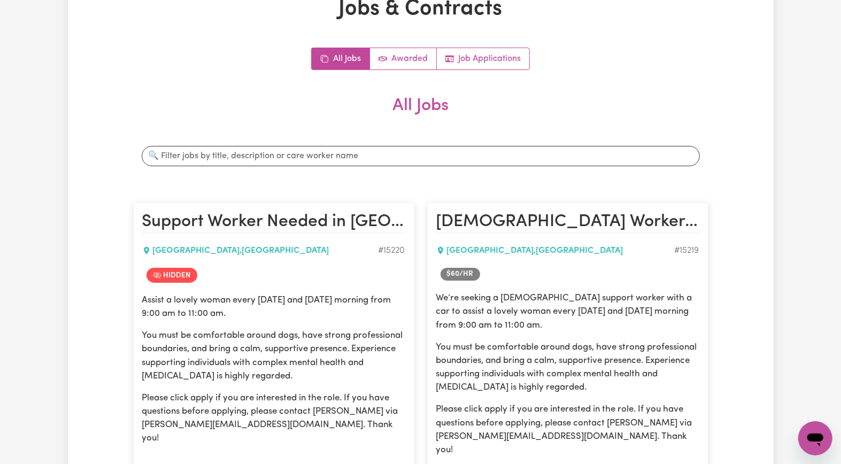
scroll to position [214, 0]
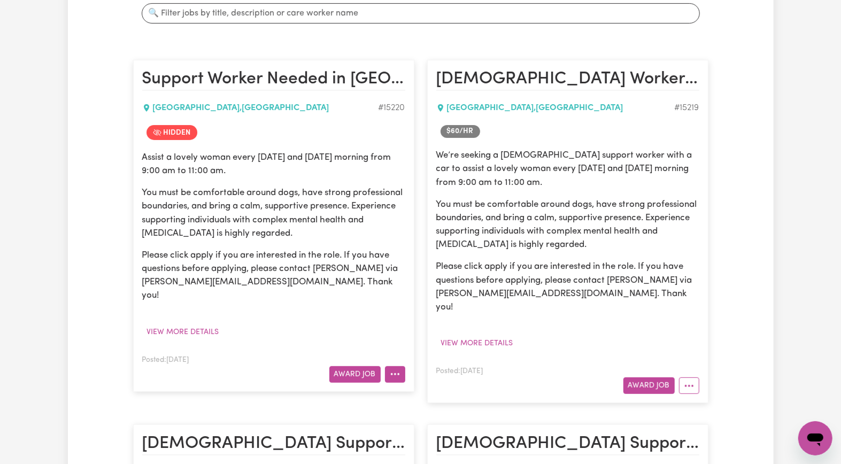
click at [392, 369] on icon "More options" at bounding box center [395, 374] width 11 height 11
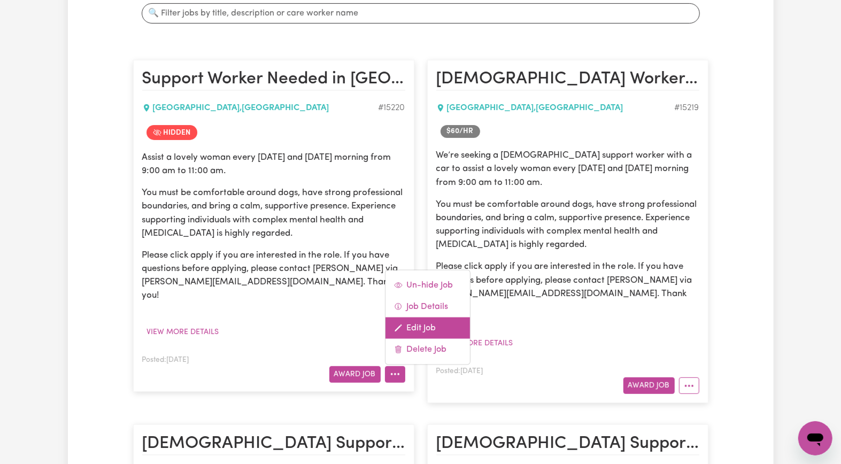
click at [409, 317] on link "Edit Job" at bounding box center [427, 327] width 84 height 21
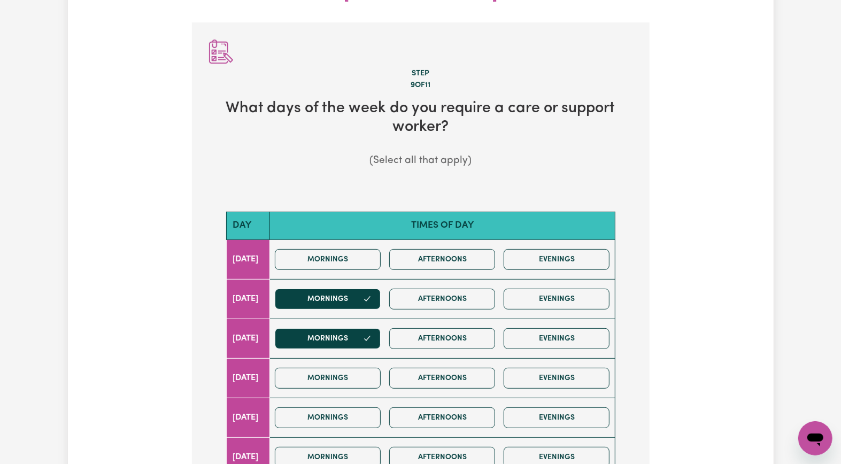
scroll to position [514, 0]
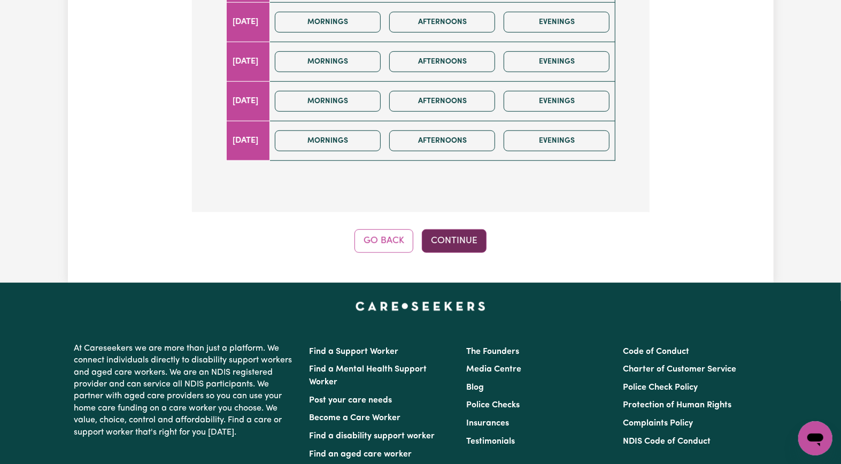
click at [454, 229] on button "Continue" at bounding box center [454, 241] width 65 height 24
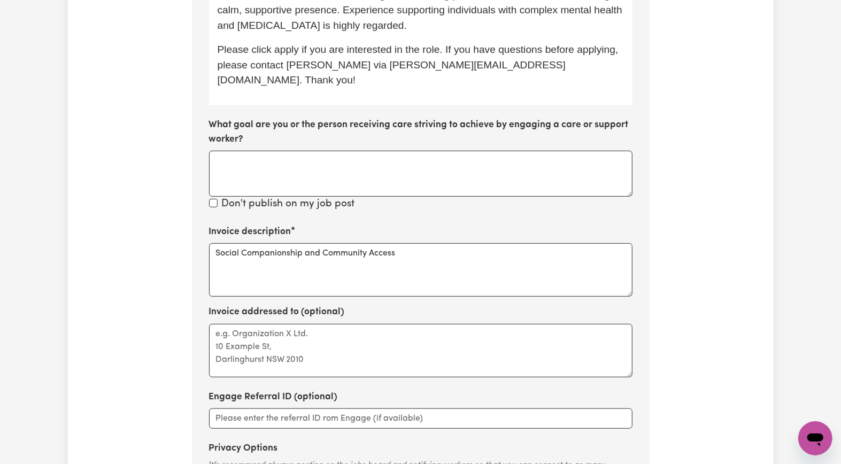
scroll to position [657, 0]
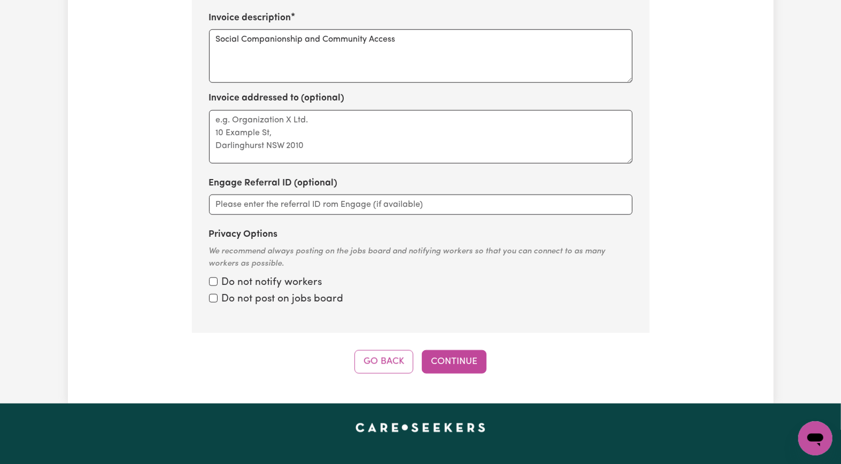
click at [213, 294] on input "Privacy Options" at bounding box center [213, 298] width 9 height 9
checkbox input "true"
click at [215, 275] on div "Do not notify workers" at bounding box center [420, 282] width 423 height 15
click at [212, 277] on input "Privacy Options" at bounding box center [213, 281] width 9 height 9
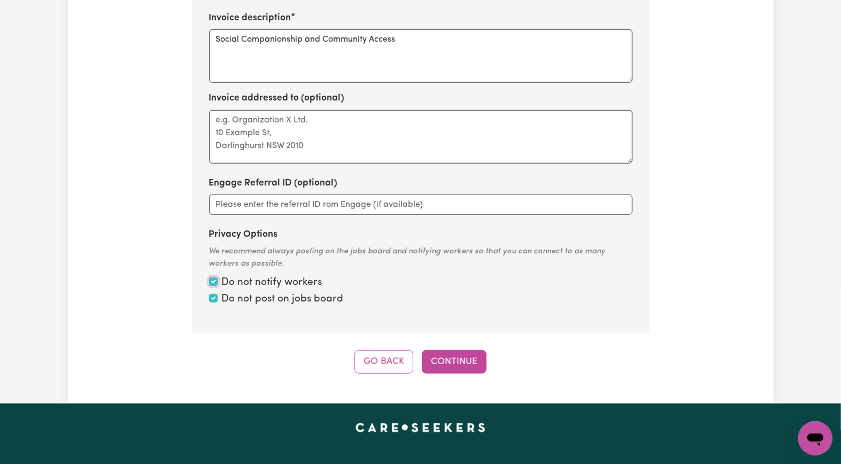
checkbox input "true"
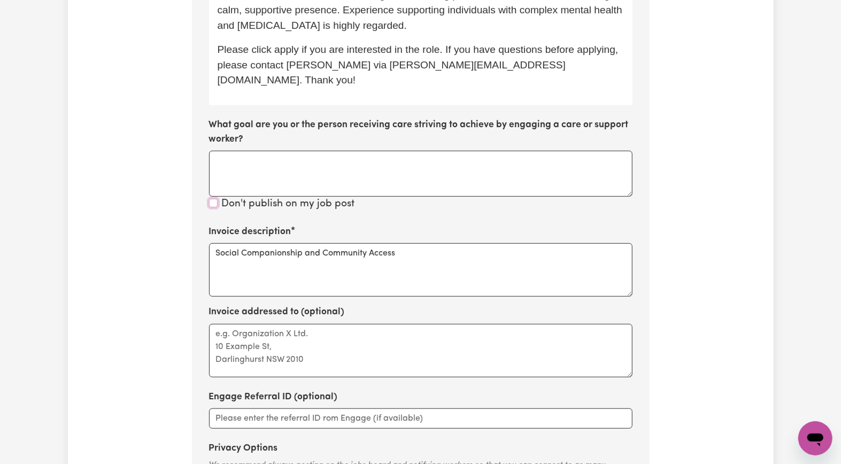
click at [214, 199] on input "Don't publish on my job post" at bounding box center [213, 203] width 9 height 9
checkbox input "true"
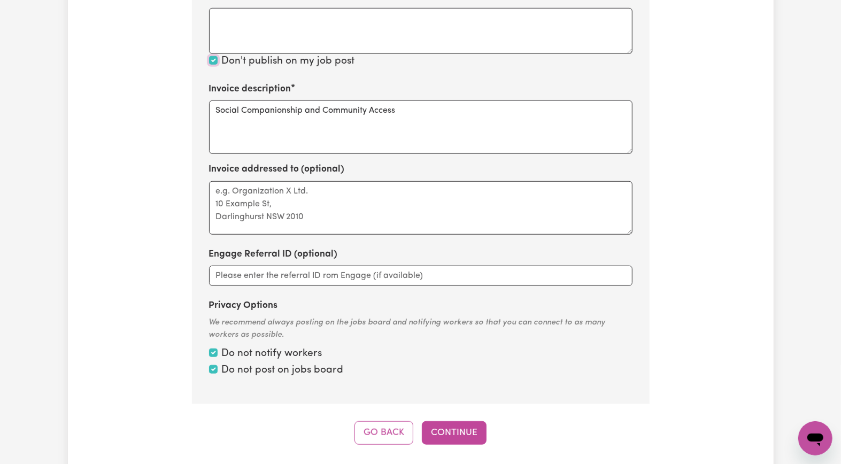
scroll to position [514, 0]
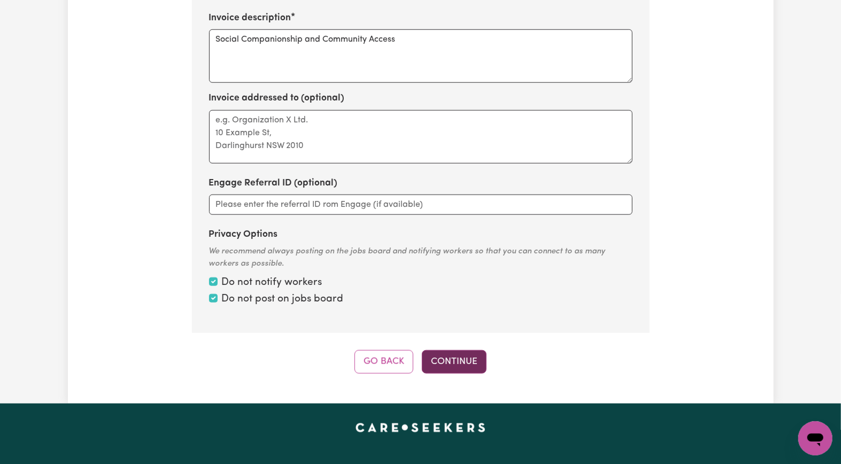
click at [441, 350] on button "Continue" at bounding box center [454, 362] width 65 height 24
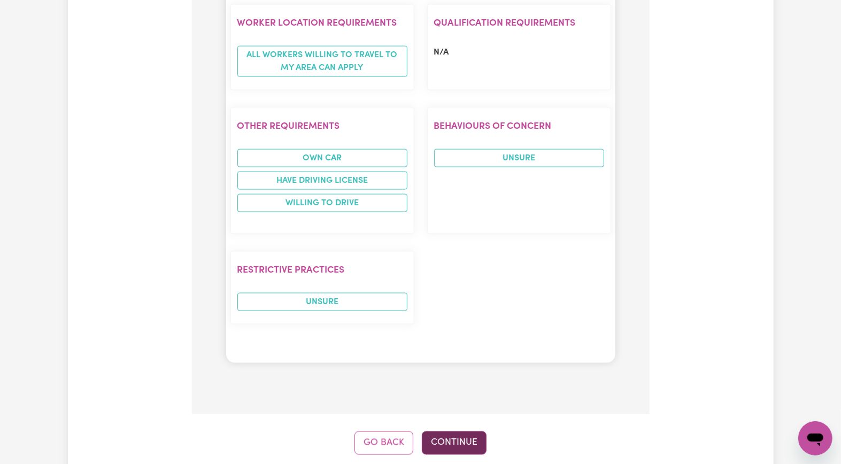
click at [460, 431] on button "Continue" at bounding box center [454, 443] width 65 height 24
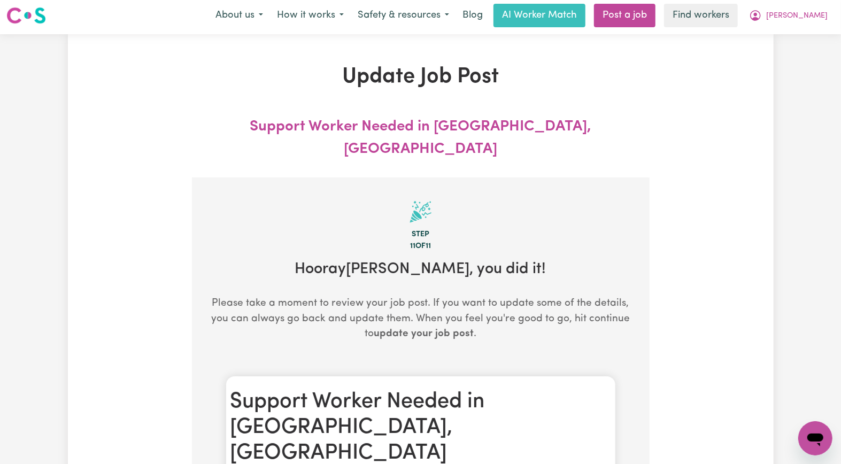
scroll to position [0, 0]
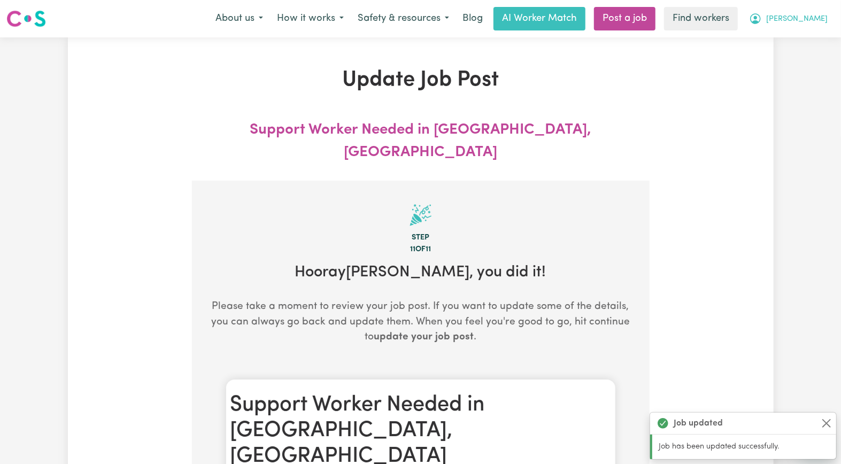
click at [806, 22] on span "[PERSON_NAME]" at bounding box center [796, 19] width 61 height 12
click at [805, 35] on link "My Dashboard" at bounding box center [791, 42] width 84 height 20
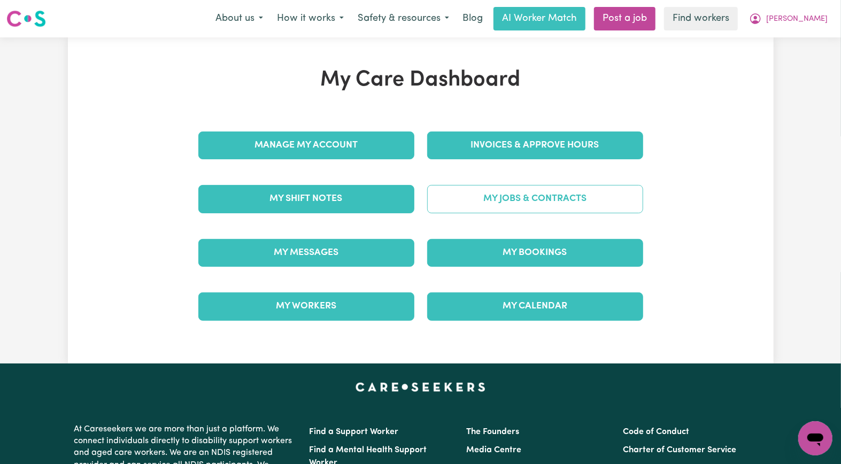
click at [477, 208] on link "My Jobs & Contracts" at bounding box center [535, 199] width 216 height 28
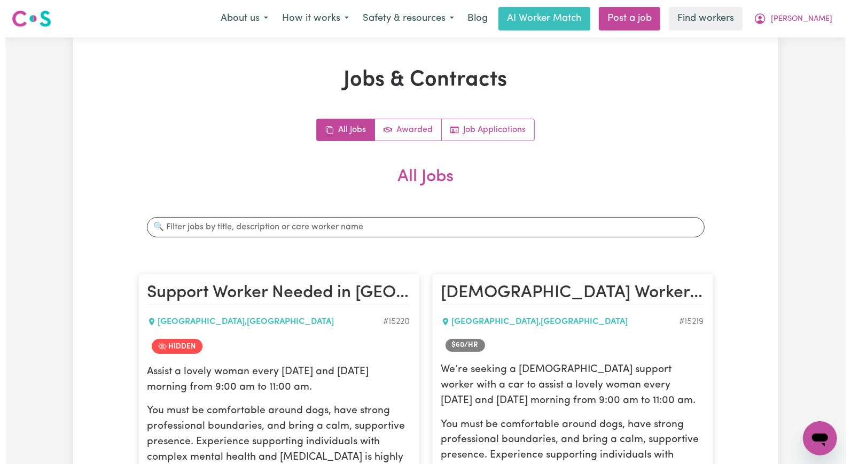
scroll to position [214, 0]
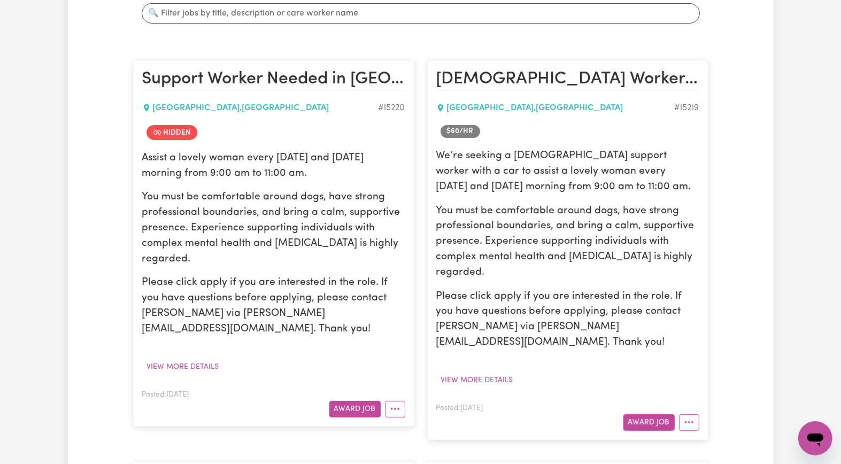
click at [381, 401] on div at bounding box center [393, 409] width 25 height 17
click at [390, 404] on icon "More options" at bounding box center [395, 409] width 11 height 11
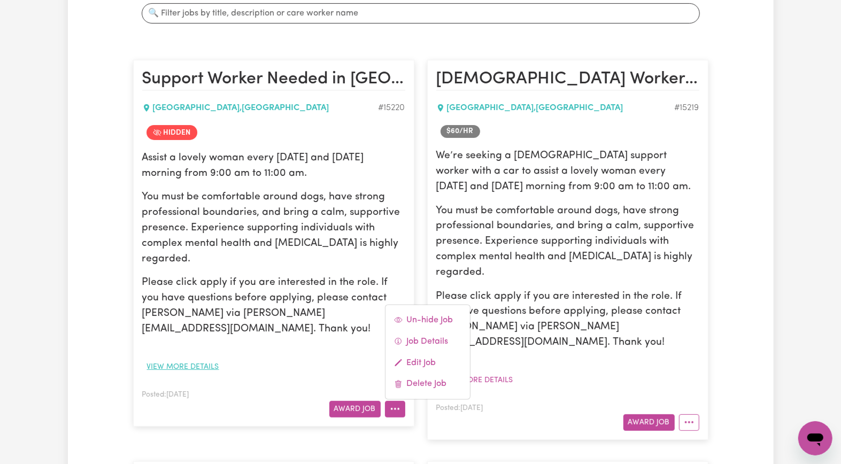
click at [198, 359] on button "View more details" at bounding box center [183, 367] width 82 height 17
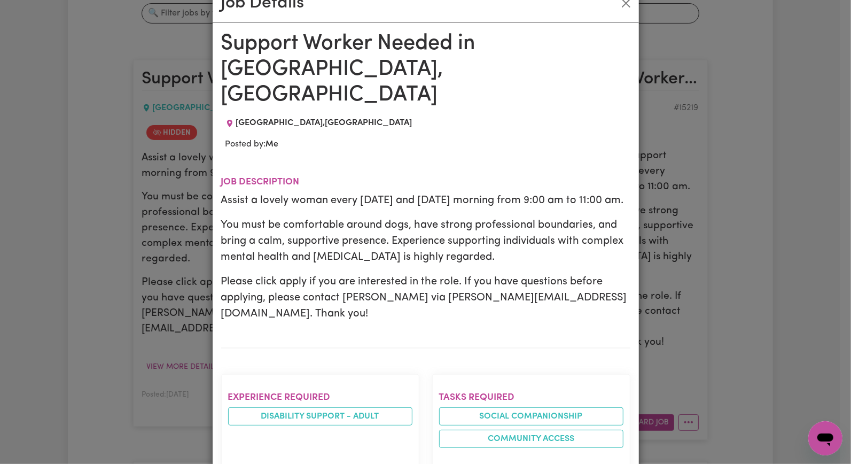
scroll to position [0, 0]
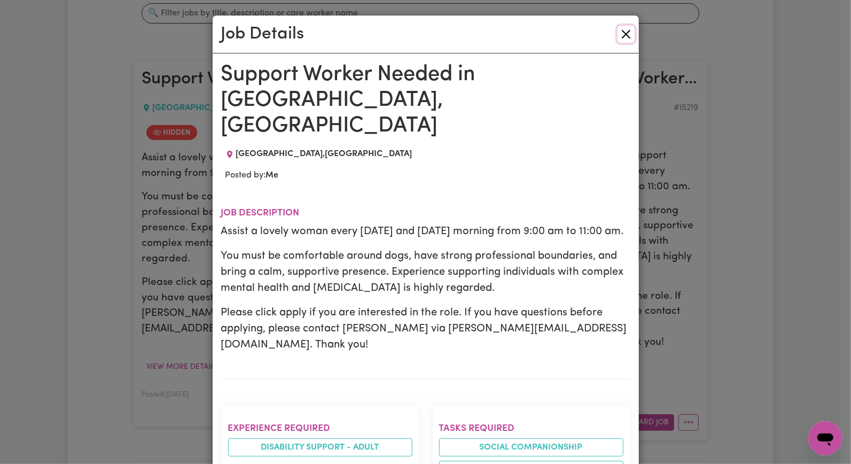
click at [623, 33] on button "Close" at bounding box center [626, 34] width 17 height 17
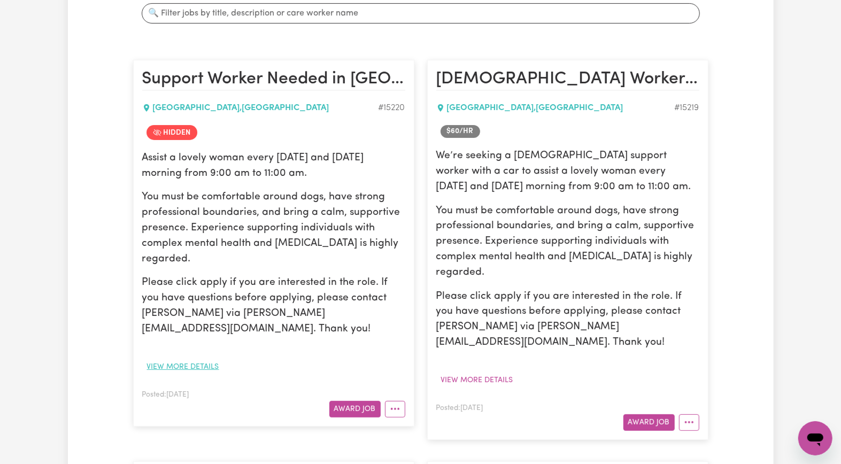
click at [189, 359] on button "View more details" at bounding box center [183, 367] width 82 height 17
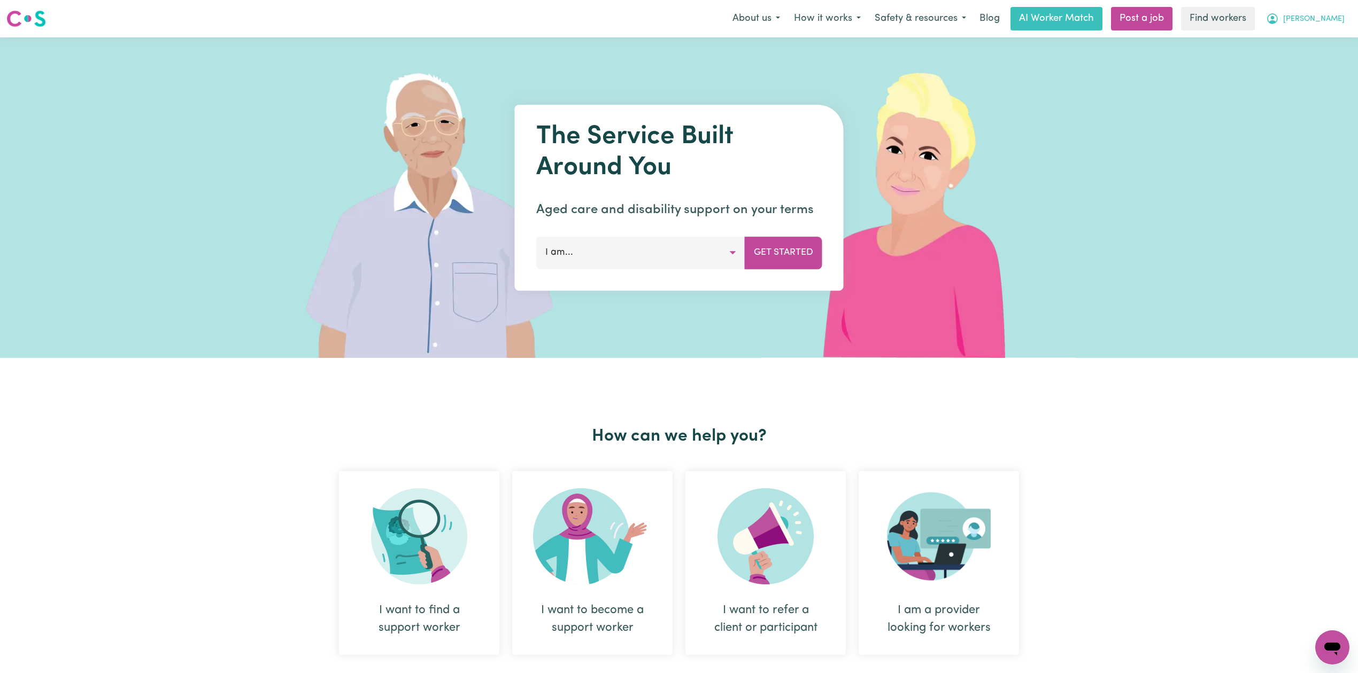
click at [1316, 26] on button "[PERSON_NAME]" at bounding box center [1305, 18] width 92 height 22
click at [1308, 57] on link "Logout" at bounding box center [1308, 61] width 84 height 20
click at [1339, 20] on link "Login" at bounding box center [1332, 19] width 37 height 24
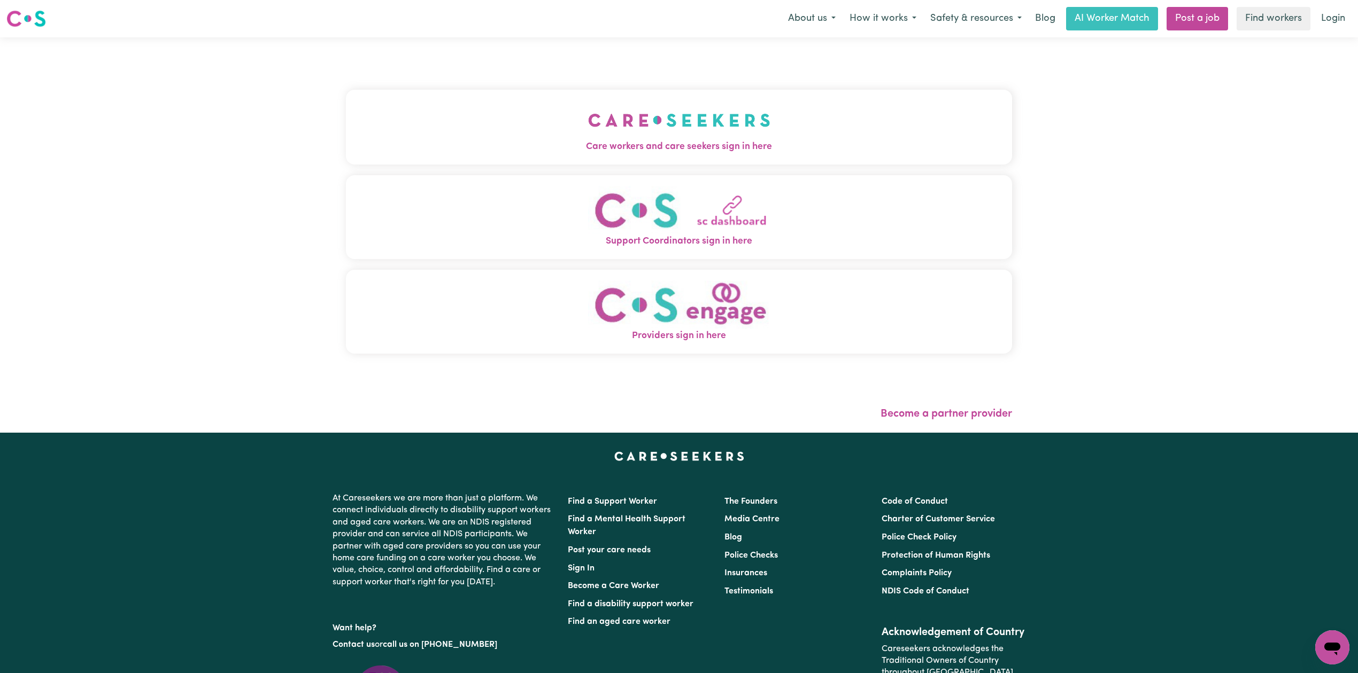
click at [616, 148] on span "Care workers and care seekers sign in here" at bounding box center [679, 147] width 666 height 14
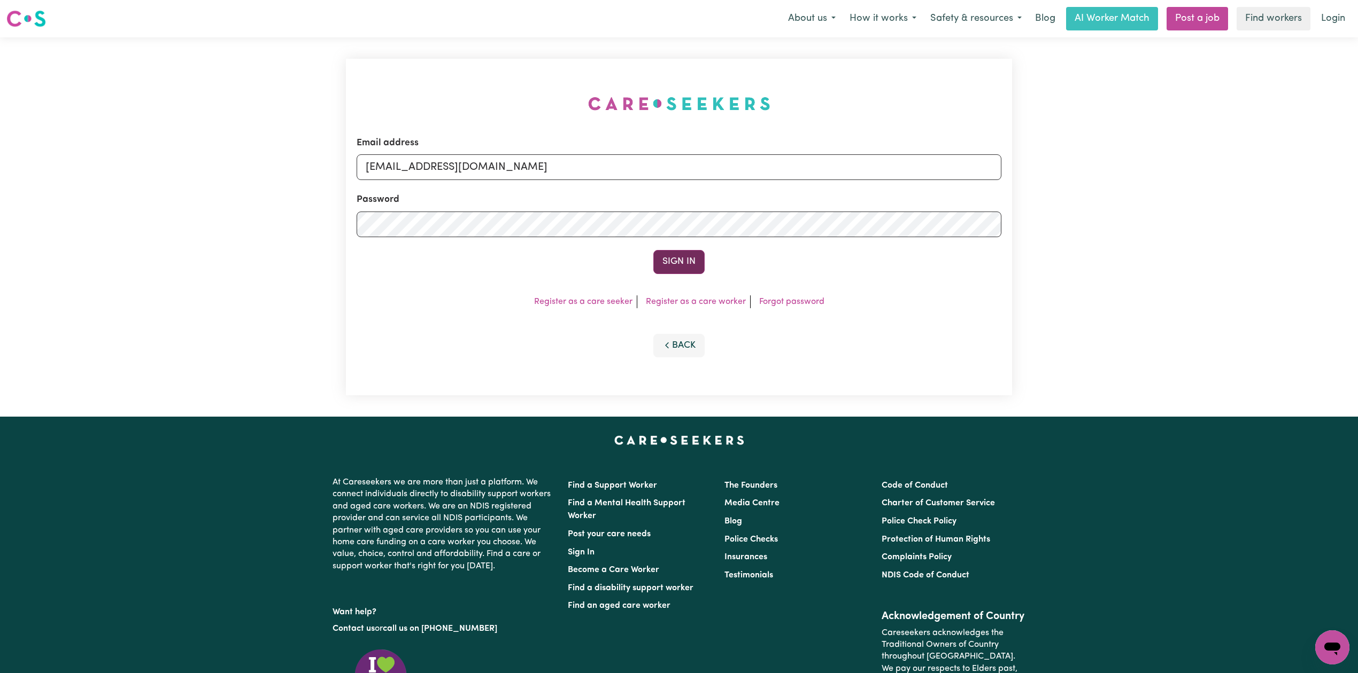
click at [689, 257] on button "Sign In" at bounding box center [678, 262] width 51 height 24
